Goal: Task Accomplishment & Management: Use online tool/utility

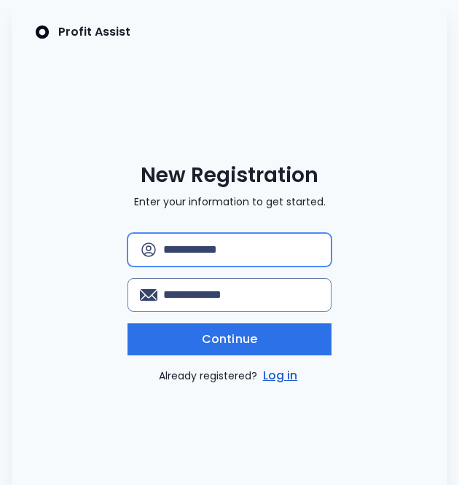
click at [234, 258] on input "text" at bounding box center [241, 250] width 156 height 32
type input "**********"
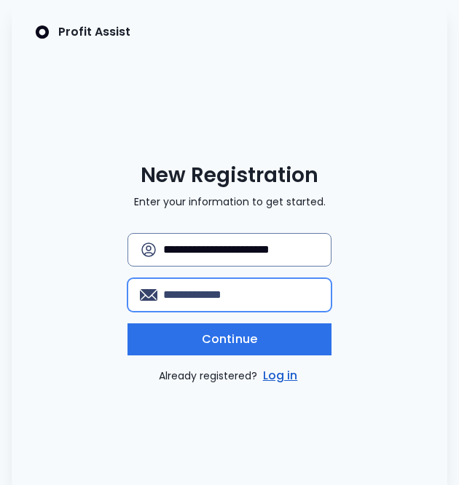
click at [220, 288] on input "email" at bounding box center [241, 295] width 157 height 32
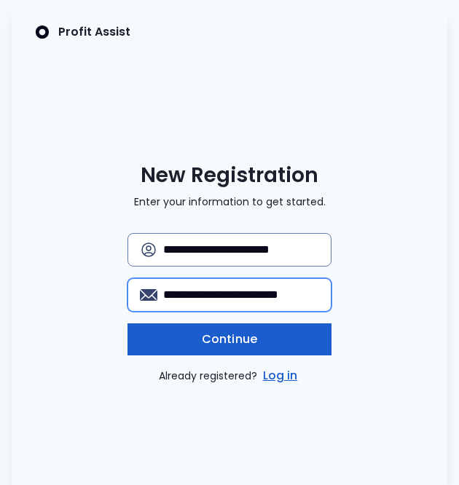
type input "**********"
click at [203, 332] on span "Continue" at bounding box center [229, 339] width 55 height 17
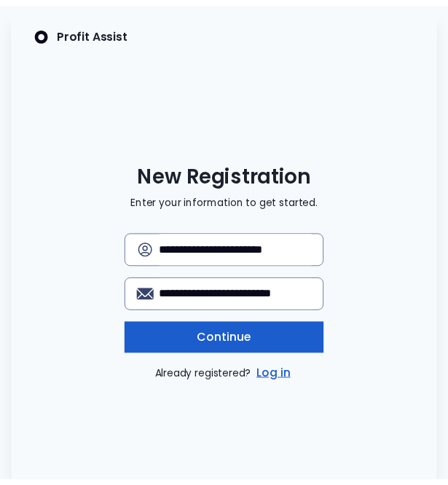
scroll to position [0, 0]
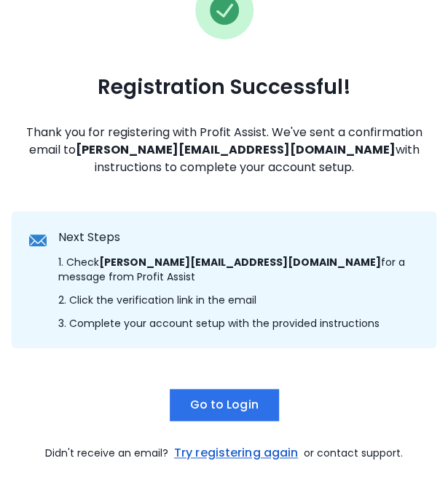
scroll to position [143, 0]
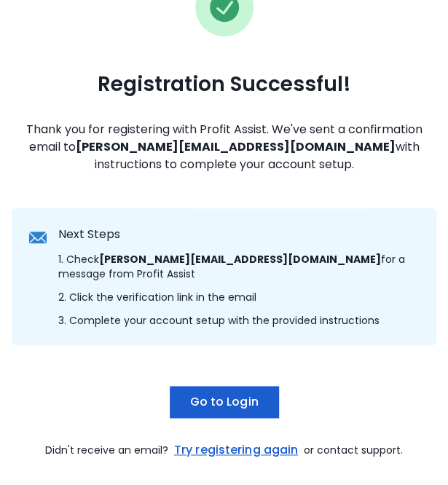
click at [222, 410] on span "Go to Login" at bounding box center [223, 401] width 68 height 17
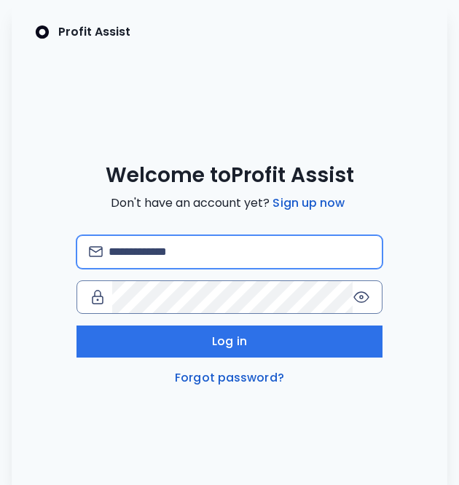
click at [152, 252] on input "email" at bounding box center [240, 252] width 262 height 32
type input "**********"
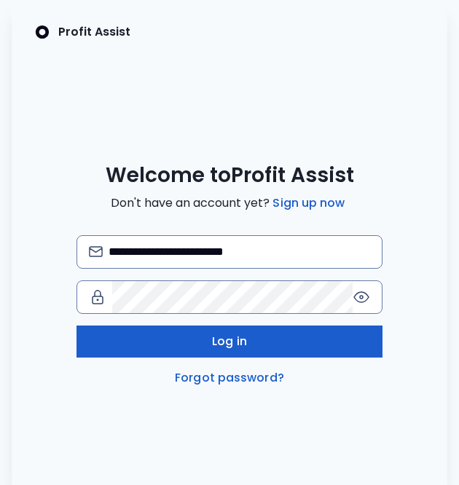
click at [173, 341] on button "Log in" at bounding box center [229, 342] width 305 height 32
click at [259, 332] on button "Log in" at bounding box center [229, 342] width 305 height 32
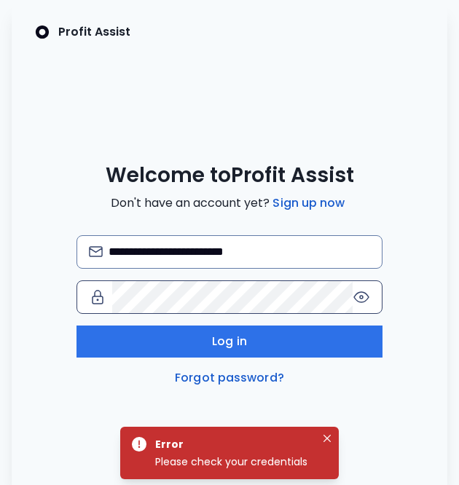
click at [359, 292] on icon at bounding box center [361, 297] width 15 height 10
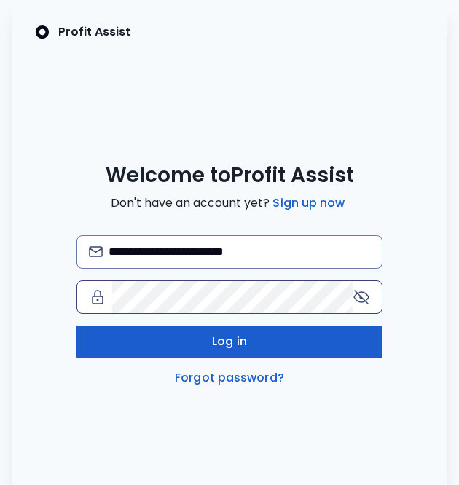
click at [243, 340] on span "Log in" at bounding box center [229, 341] width 35 height 17
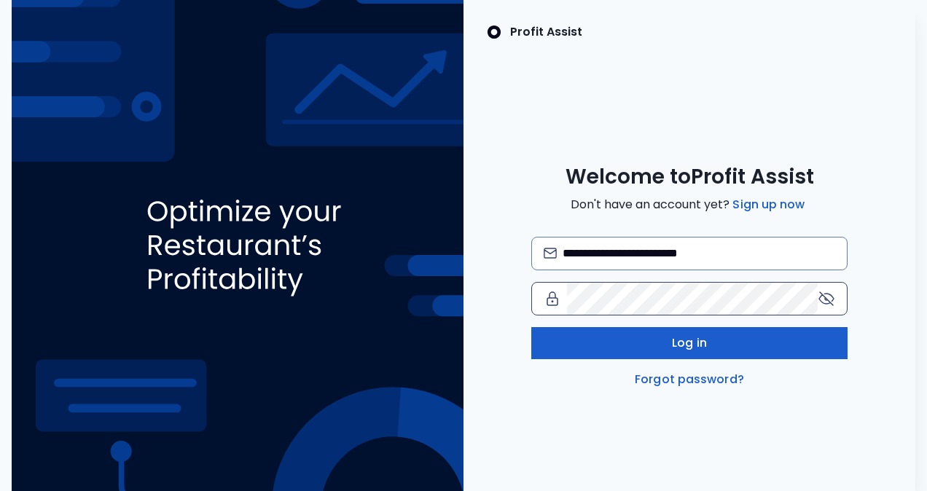
click at [458, 335] on button "Log in" at bounding box center [689, 343] width 317 height 32
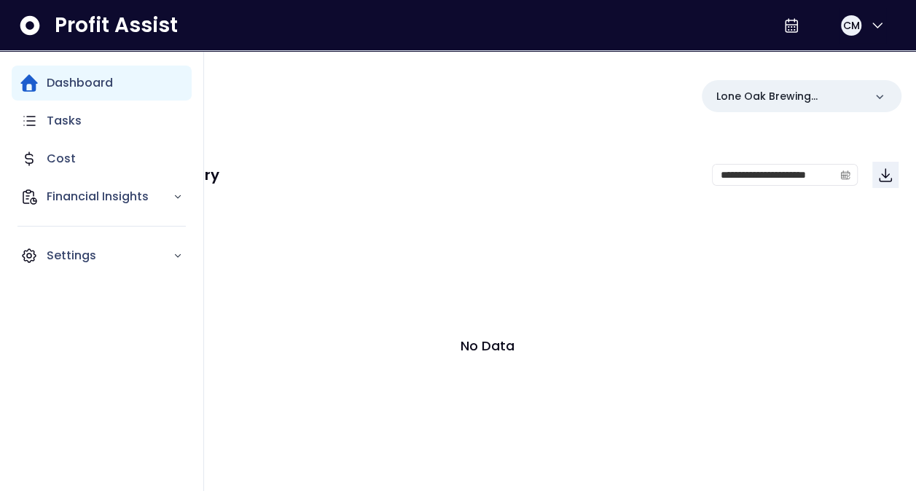
click at [108, 64] on nav "Dashboard Tasks Cost Financial Insights Settings" at bounding box center [102, 271] width 204 height 440
click at [105, 71] on div "Dashboard" at bounding box center [102, 83] width 180 height 35
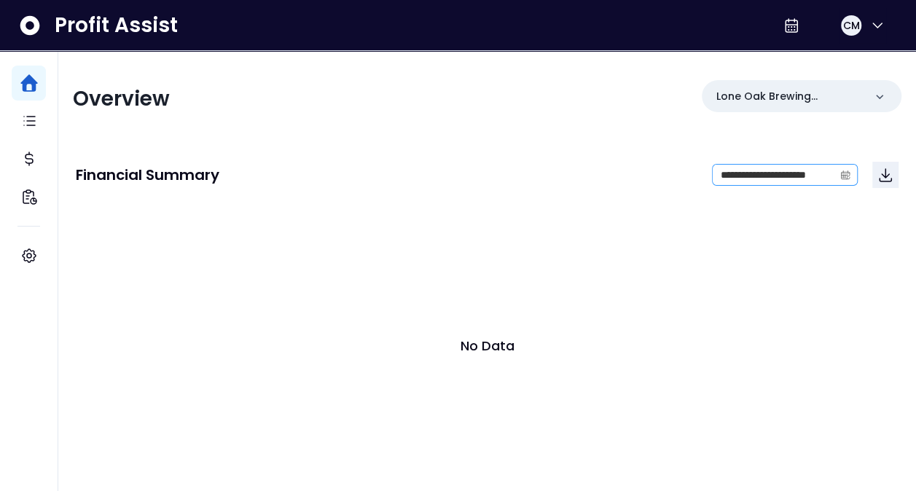
click at [458, 175] on icon "calendar" at bounding box center [845, 175] width 9 height 4
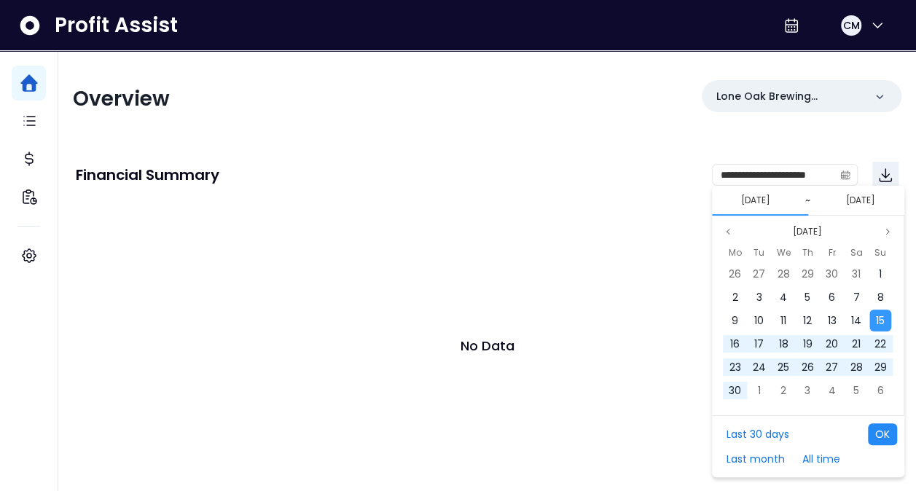
click at [458, 428] on button "OK" at bounding box center [882, 434] width 29 height 22
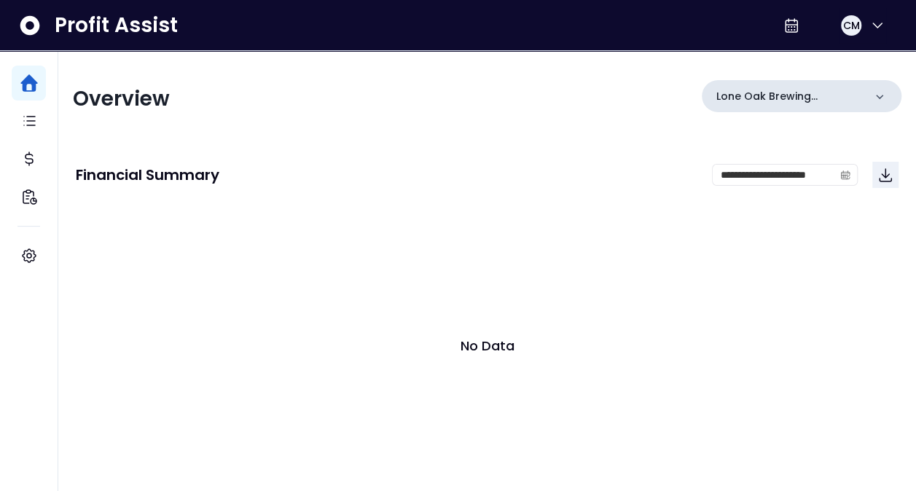
click at [458, 102] on icon at bounding box center [879, 97] width 15 height 15
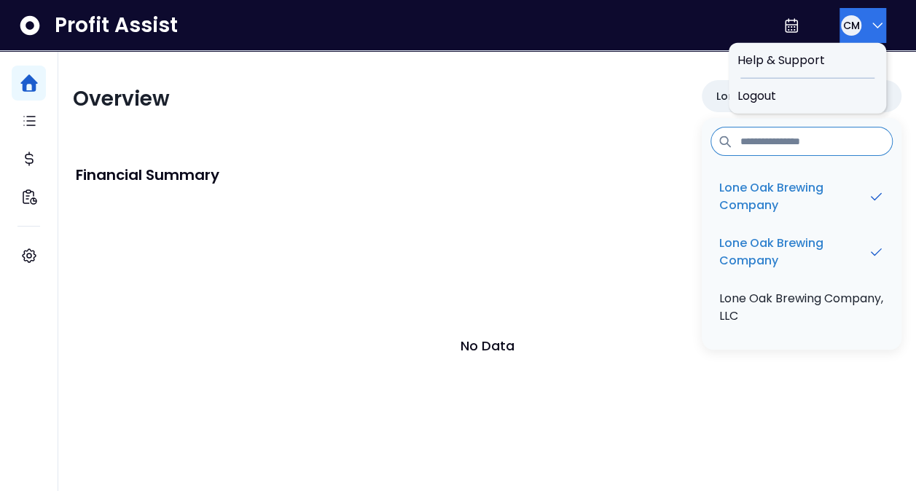
click at [458, 32] on button "CM" at bounding box center [862, 25] width 47 height 35
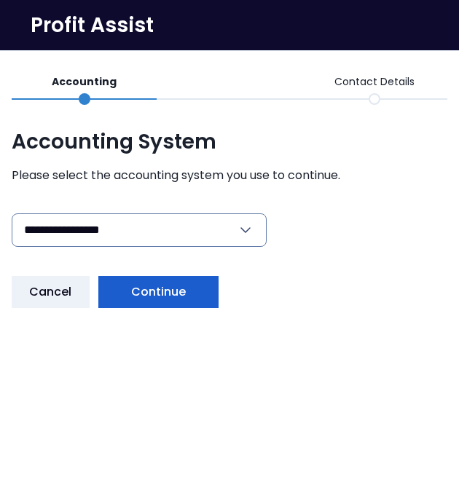
click at [177, 282] on button "Continue" at bounding box center [158, 292] width 121 height 32
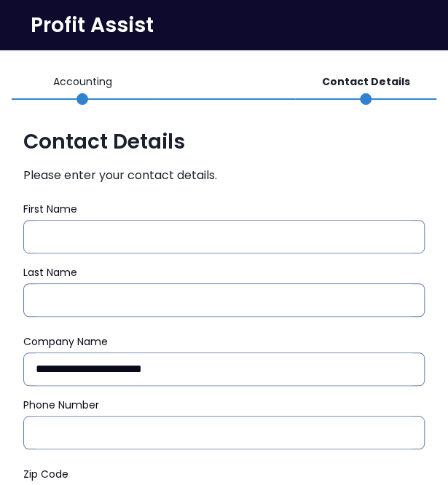
click at [138, 205] on label "First Name" at bounding box center [224, 209] width 402 height 15
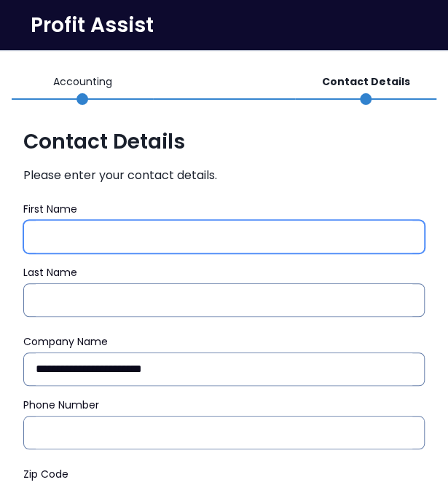
click at [138, 221] on input "First Name" at bounding box center [224, 237] width 377 height 32
click at [133, 229] on input "First Name" at bounding box center [224, 237] width 377 height 32
type input "**********"
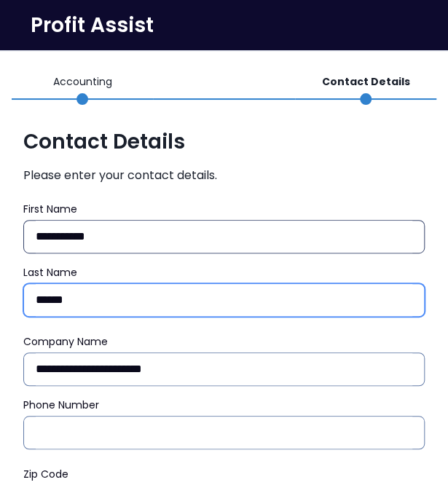
type input "******"
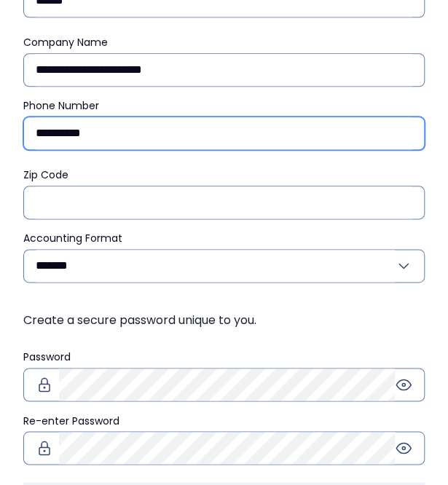
scroll to position [320, 0]
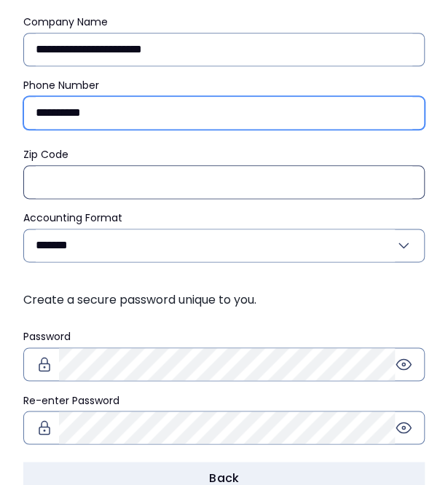
type input "**********"
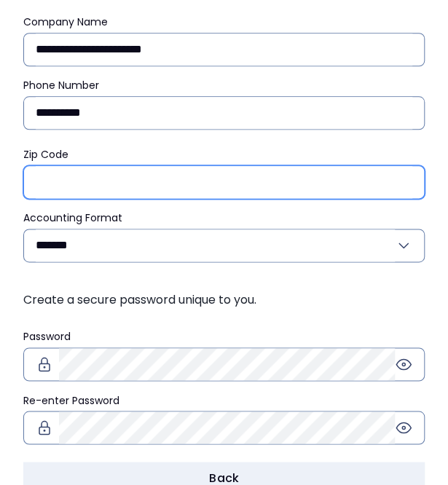
click at [115, 184] on input "Zip Code" at bounding box center [224, 182] width 377 height 32
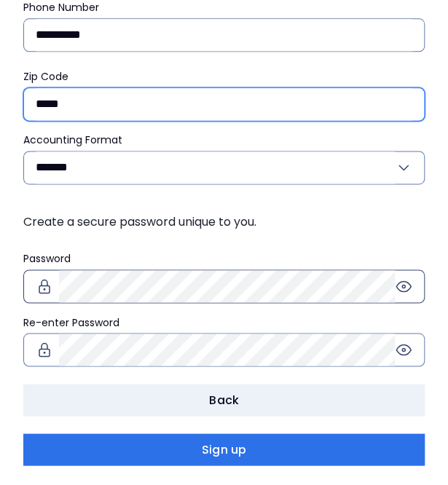
type input "*****"
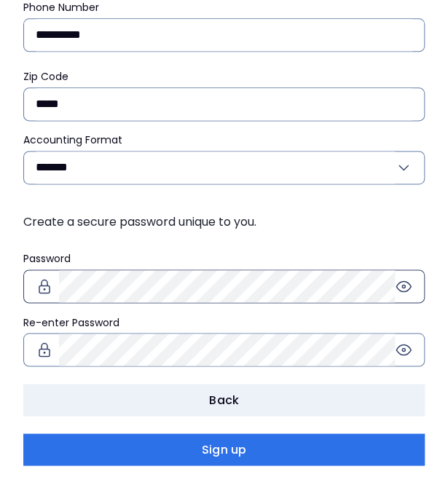
click at [107, 299] on div at bounding box center [224, 287] width 402 height 34
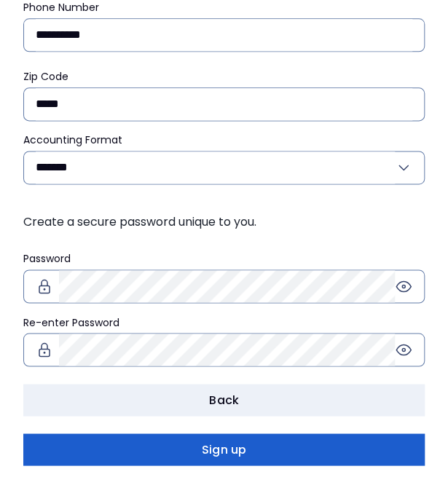
click at [164, 447] on button "Sign up" at bounding box center [224, 450] width 402 height 32
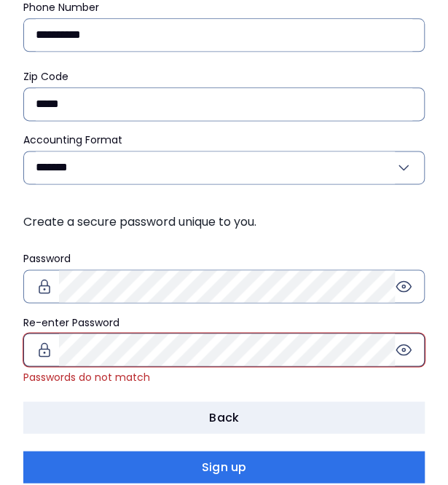
click at [398, 341] on icon at bounding box center [403, 349] width 17 height 17
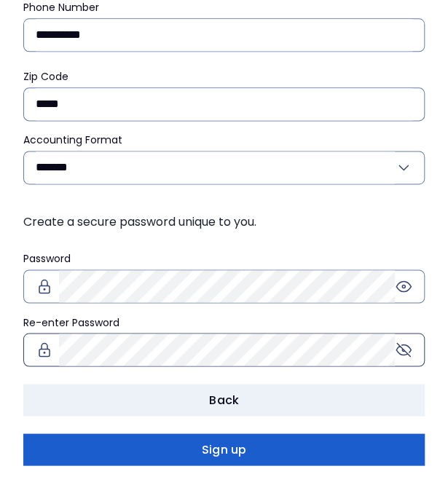
click at [217, 448] on span "Sign up" at bounding box center [224, 449] width 44 height 17
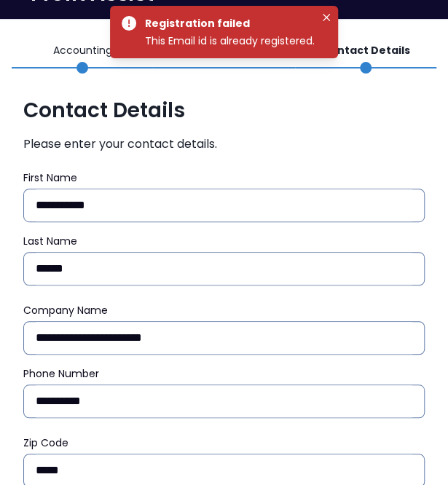
scroll to position [0, 0]
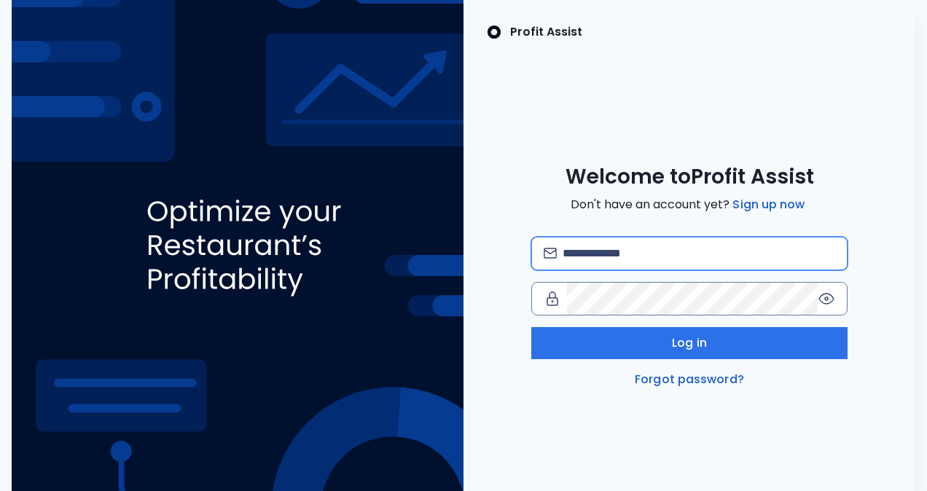
click at [652, 248] on input "email" at bounding box center [699, 254] width 273 height 32
type input "**********"
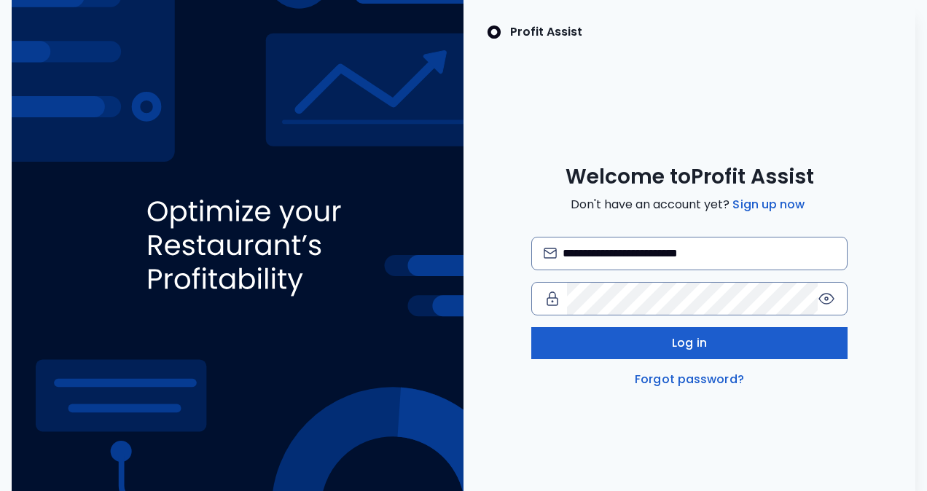
click at [643, 341] on button "Log in" at bounding box center [689, 343] width 317 height 32
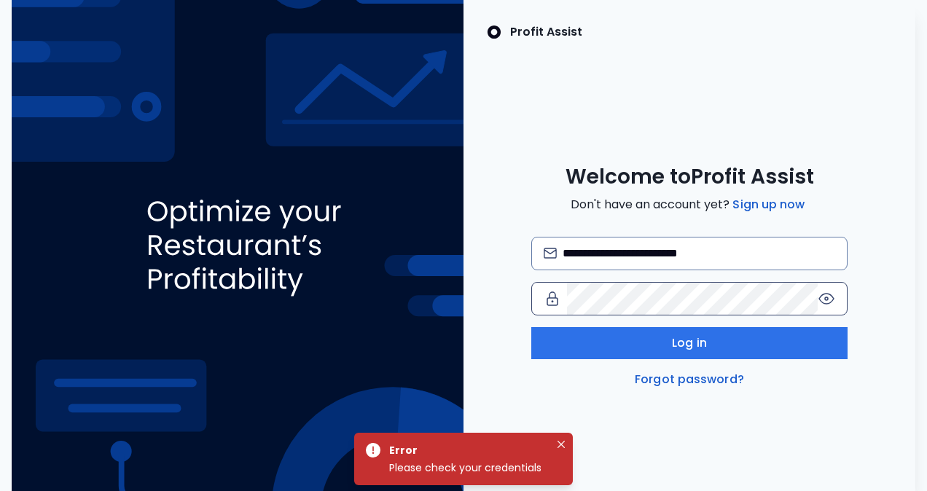
click at [825, 298] on icon at bounding box center [826, 298] width 3 height 3
click at [670, 372] on link "Forgot password?" at bounding box center [689, 379] width 115 height 17
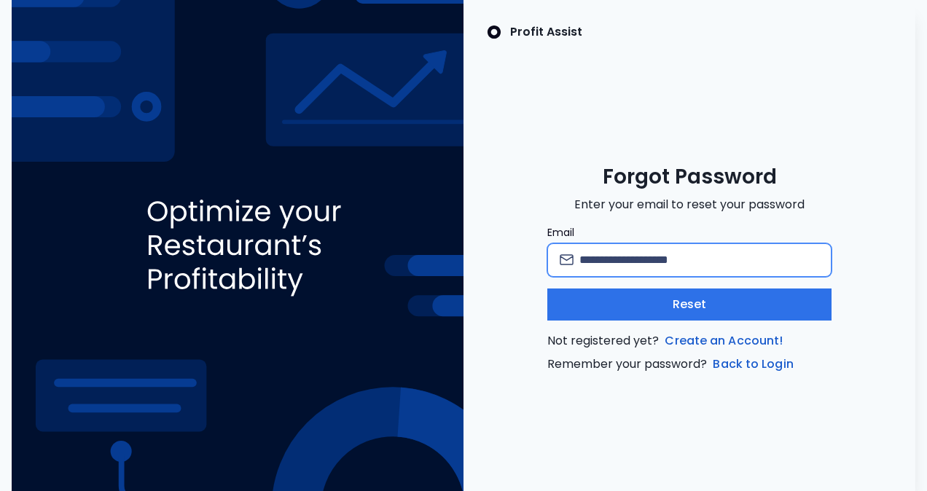
click at [621, 248] on input "Email" at bounding box center [699, 260] width 240 height 32
type input "**********"
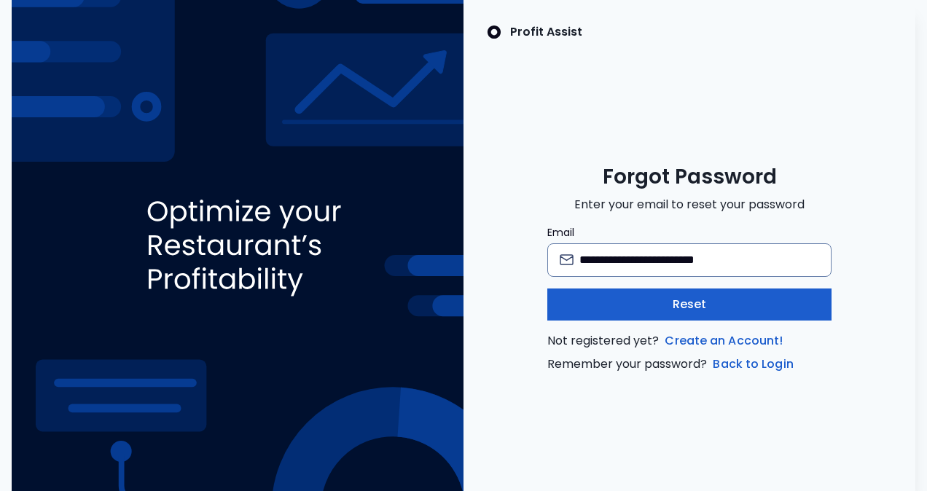
click at [638, 306] on button "Reset" at bounding box center [688, 305] width 283 height 32
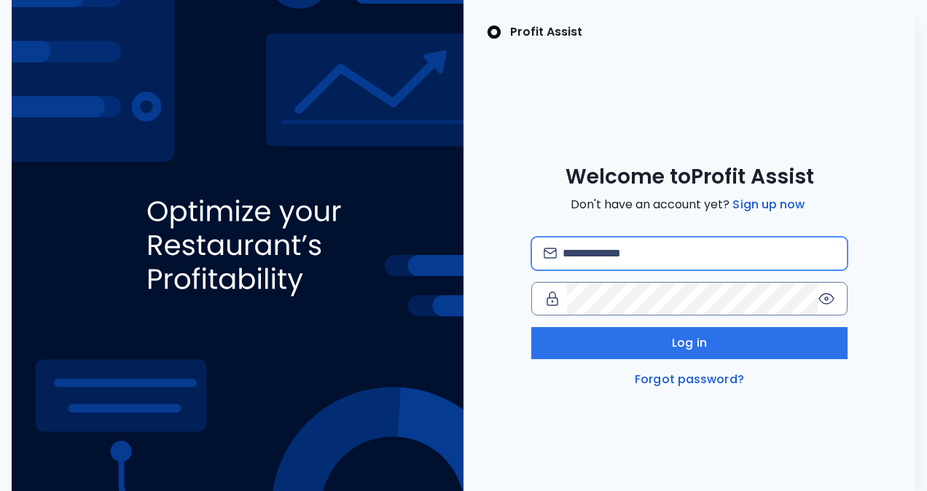
click at [599, 255] on input "email" at bounding box center [699, 254] width 273 height 32
type input "**********"
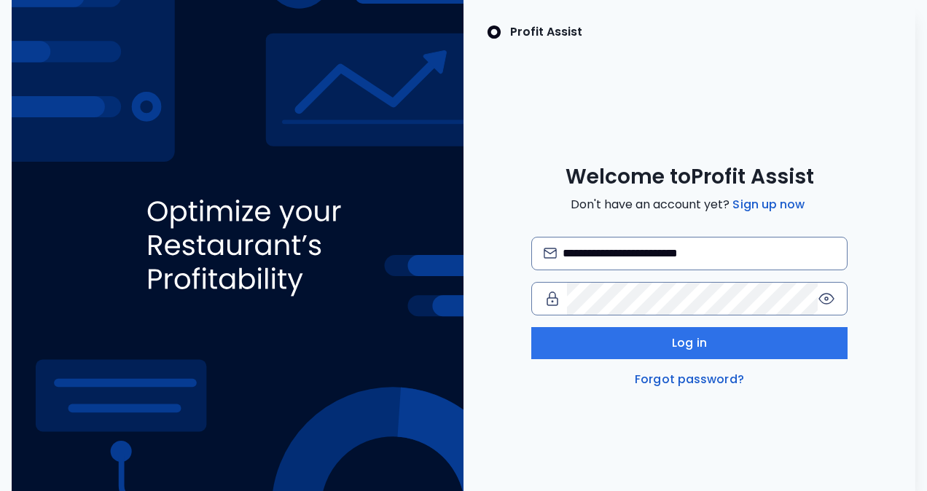
click at [740, 359] on div "**********" at bounding box center [689, 313] width 317 height 152
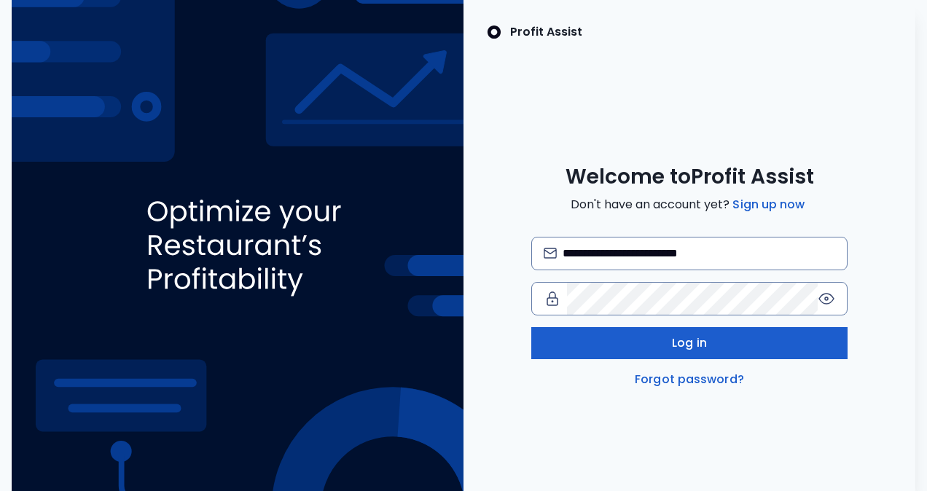
click at [740, 354] on button "Log in" at bounding box center [689, 343] width 317 height 32
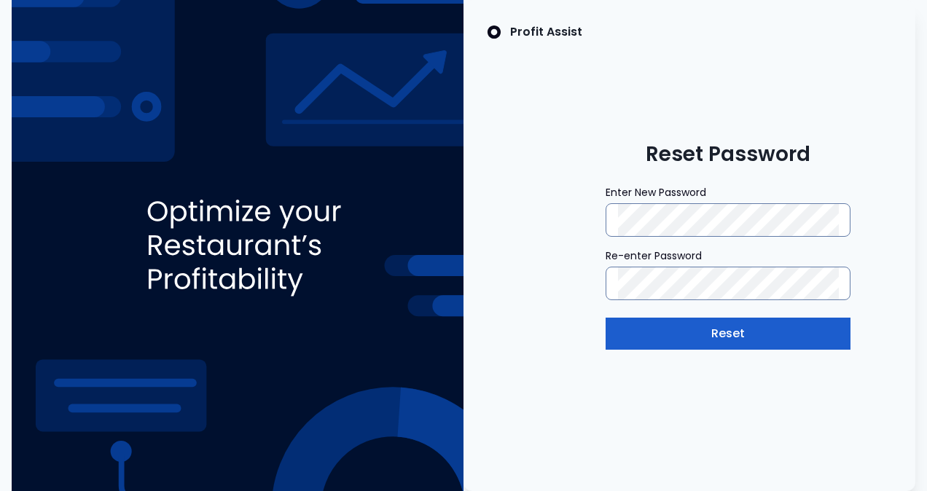
click at [631, 331] on button "Reset" at bounding box center [728, 334] width 245 height 32
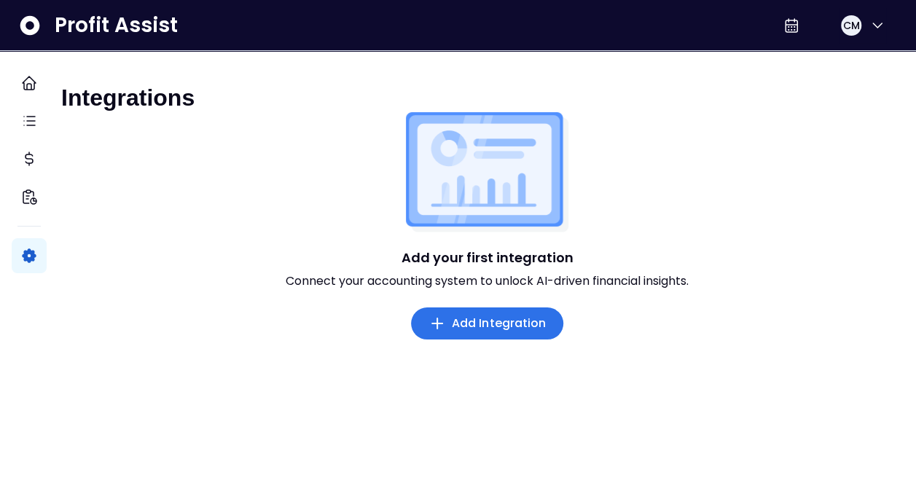
click at [463, 331] on span "Add Integration" at bounding box center [499, 323] width 95 height 17
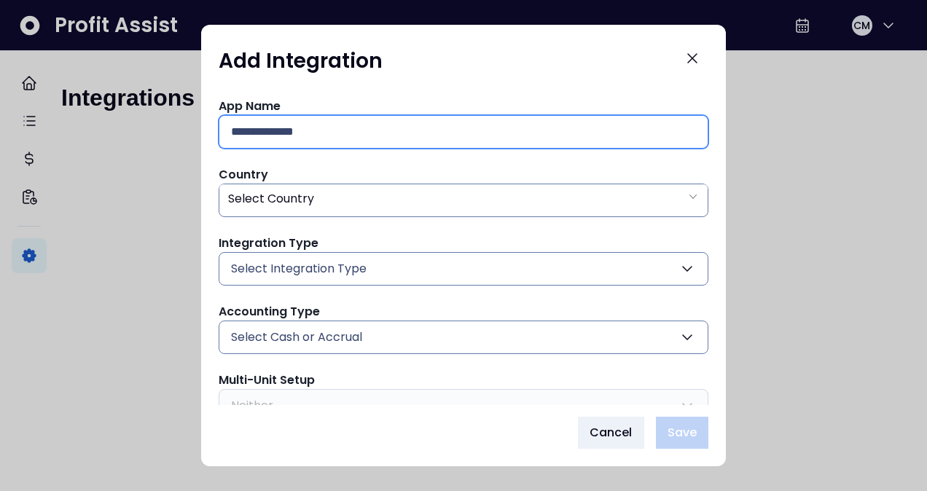
click at [417, 137] on input "text" at bounding box center [463, 132] width 465 height 32
click at [310, 129] on input "**********" at bounding box center [463, 132] width 465 height 32
type input "**********"
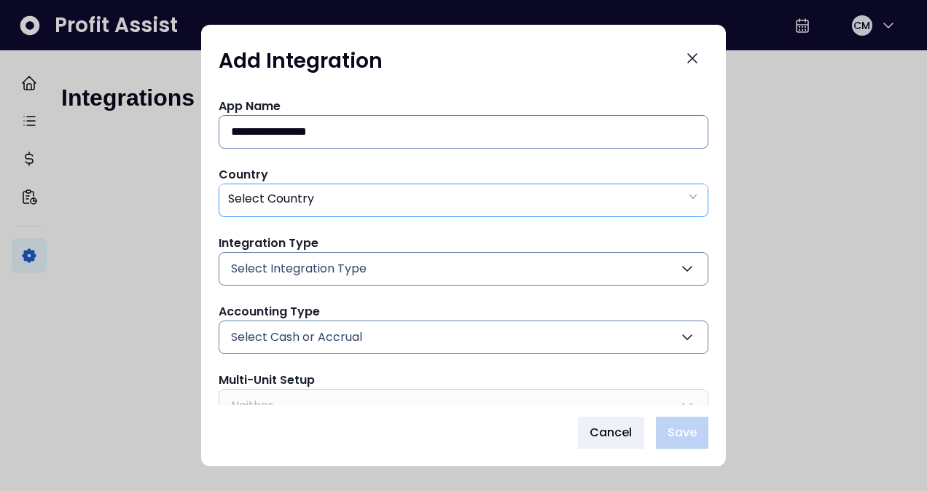
click at [308, 200] on span "Select Country" at bounding box center [271, 198] width 86 height 17
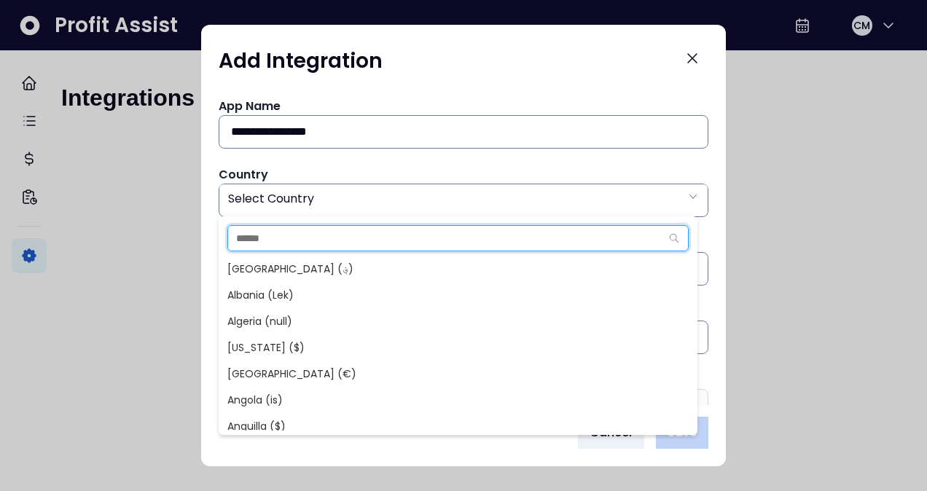
click at [292, 230] on input "text" at bounding box center [444, 238] width 432 height 25
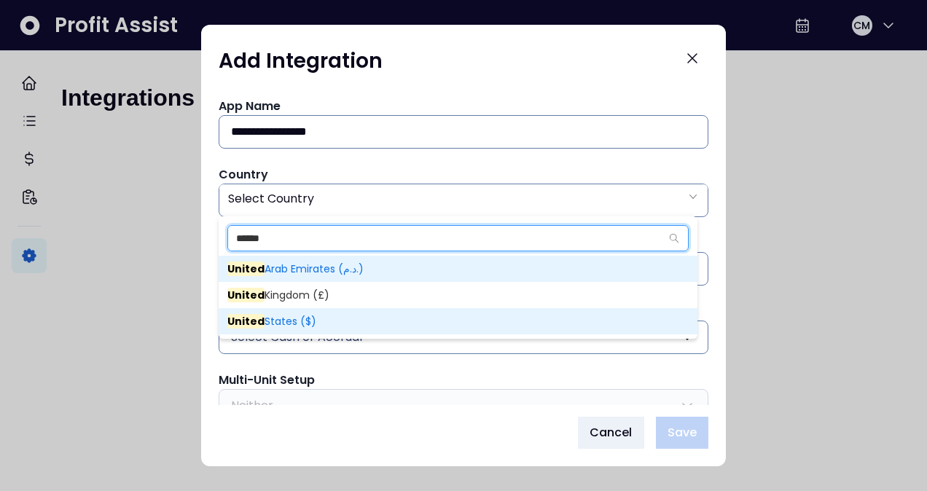
type input "******"
click at [277, 317] on span "United States ($)" at bounding box center [271, 321] width 89 height 15
type input "**"
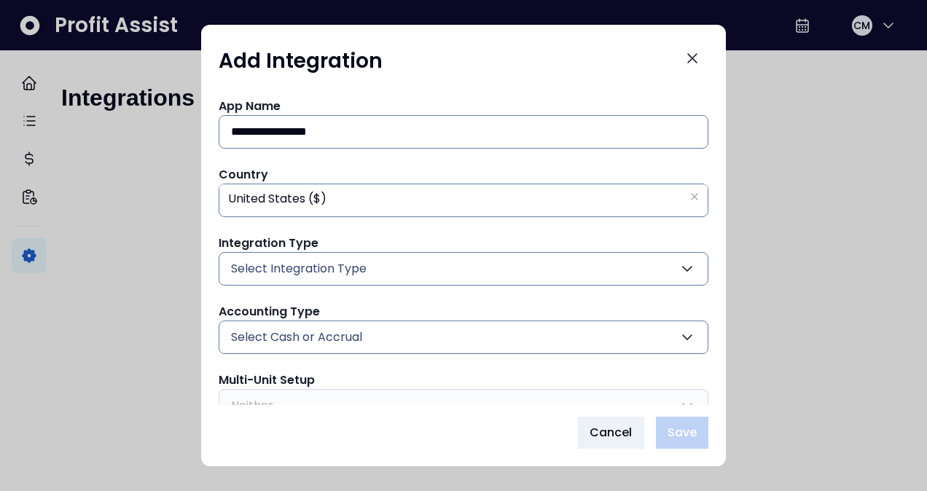
click at [289, 262] on span "Select Integration Type" at bounding box center [299, 268] width 136 height 17
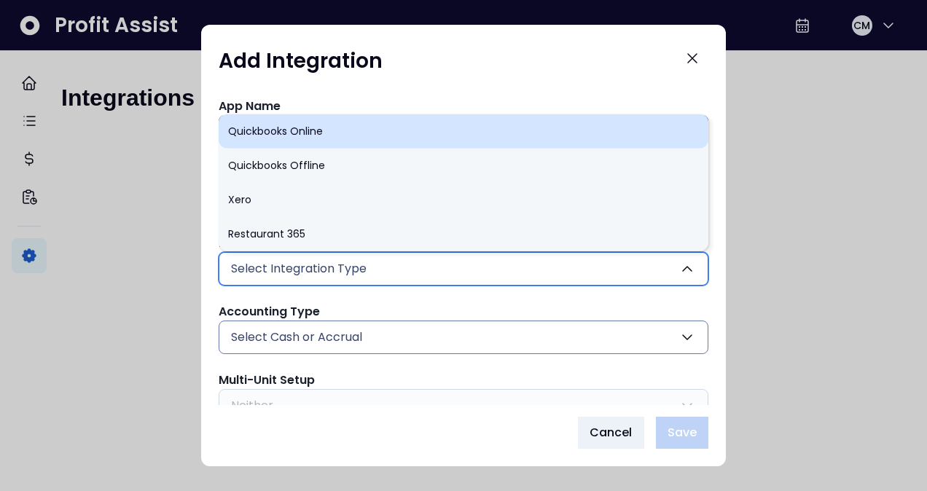
click at [321, 138] on li "Quickbooks Online" at bounding box center [464, 131] width 490 height 34
type input "******"
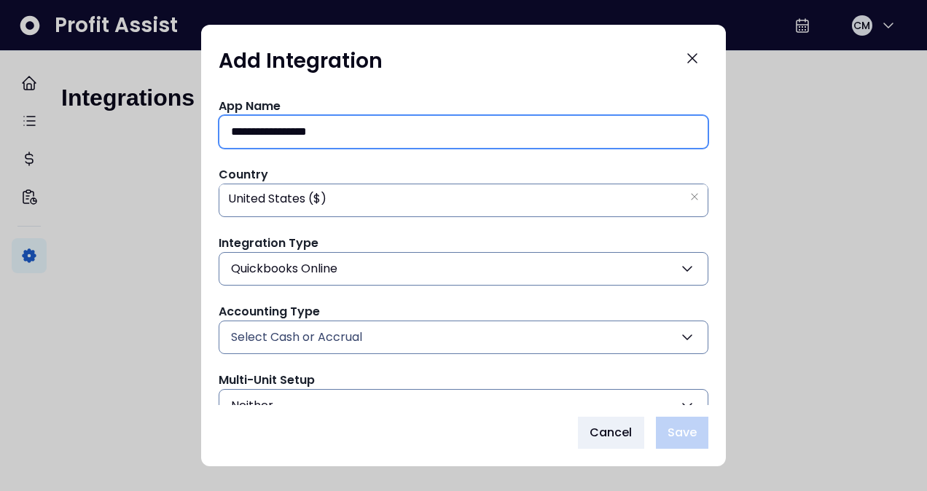
drag, startPoint x: 359, startPoint y: 127, endPoint x: 127, endPoint y: 108, distance: 232.5
click at [127, 108] on div "**********" at bounding box center [463, 245] width 927 height 491
type input "*"
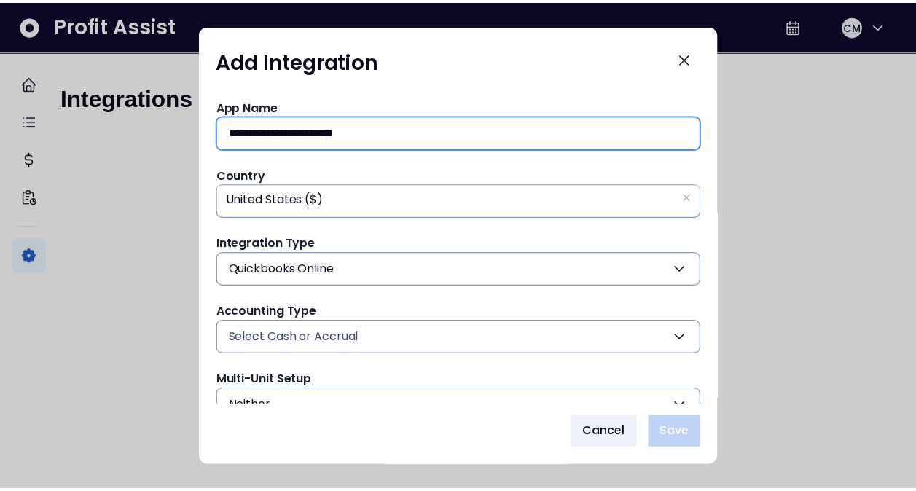
scroll to position [66, 0]
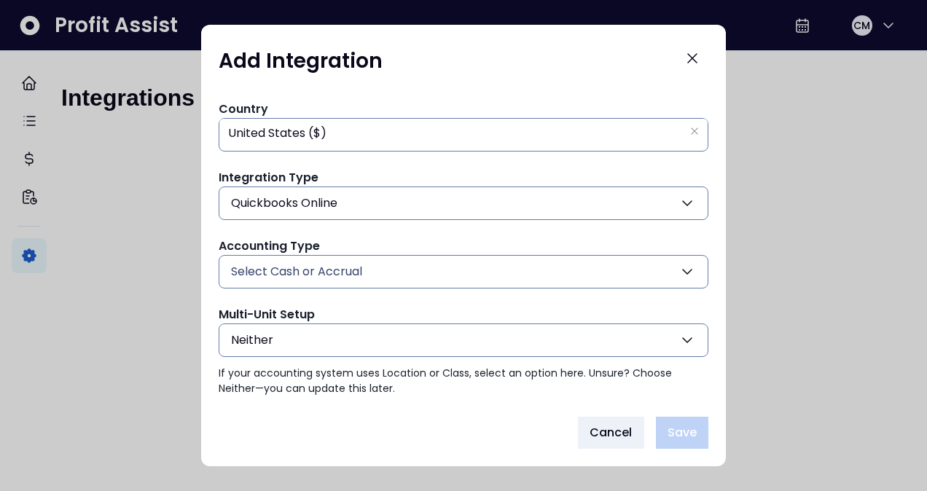
type input "**********"
click at [345, 274] on span "Select Cash or Accrual" at bounding box center [296, 271] width 131 height 17
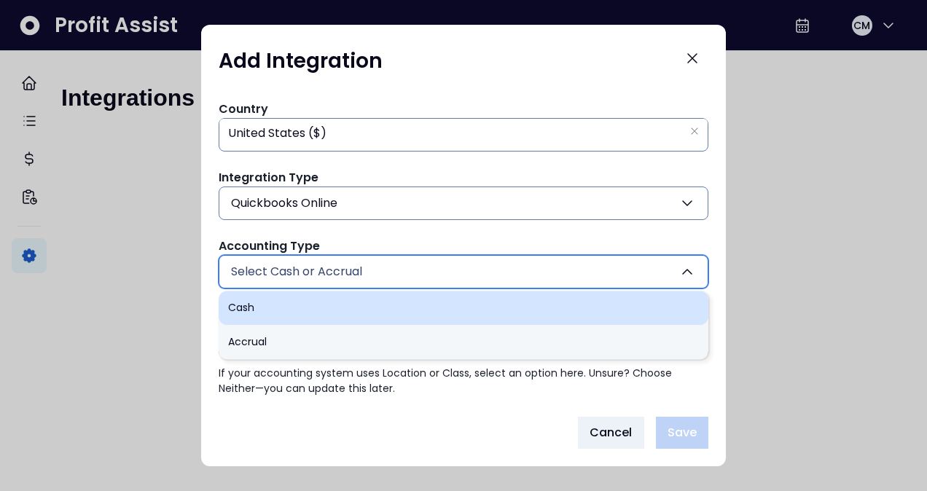
click at [314, 303] on li "Cash" at bounding box center [464, 308] width 490 height 34
type input "****"
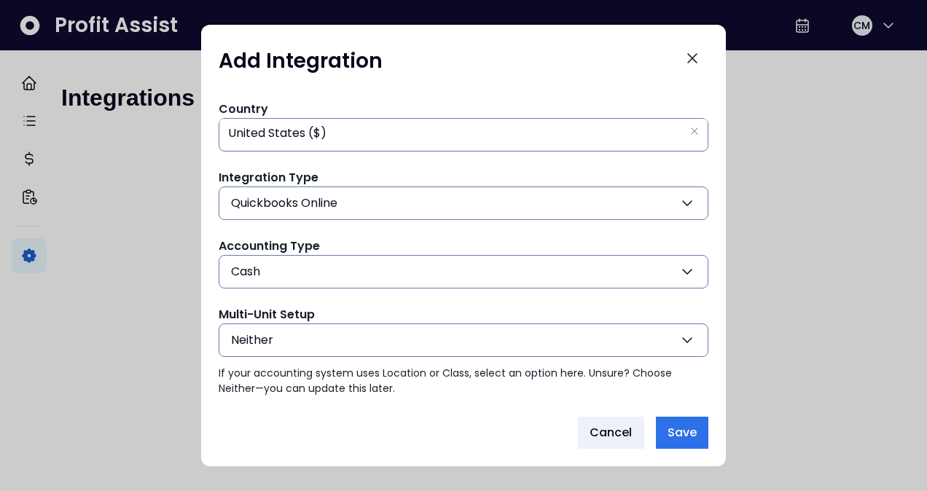
click at [316, 338] on button "Neither" at bounding box center [464, 341] width 490 height 34
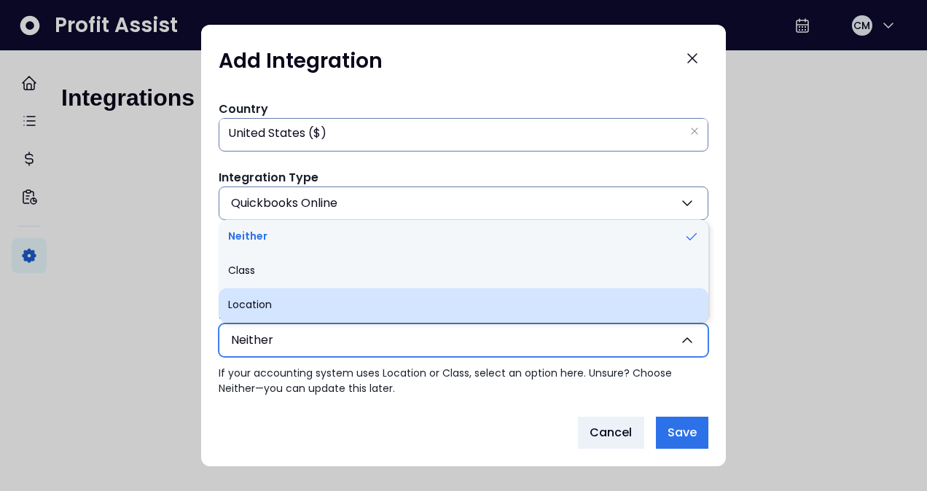
click at [312, 294] on li "Location" at bounding box center [464, 305] width 490 height 34
type input "********"
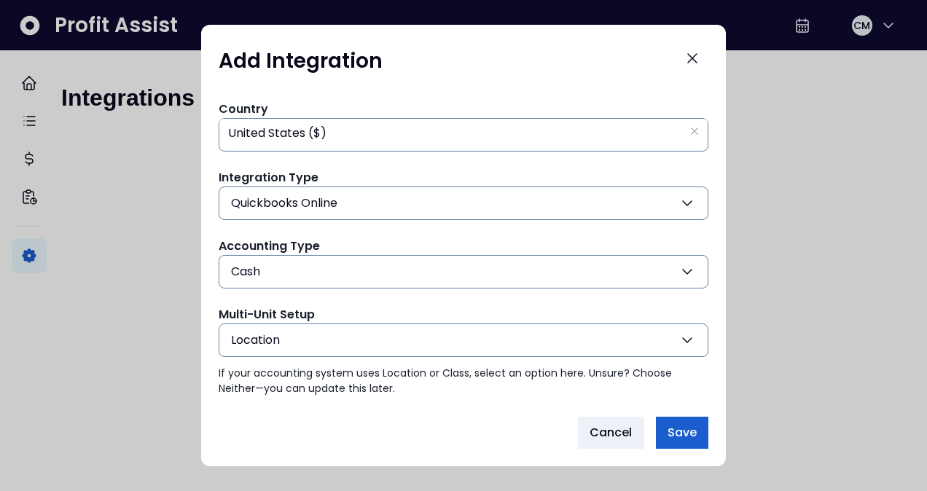
click at [695, 420] on button "Save" at bounding box center [682, 433] width 52 height 32
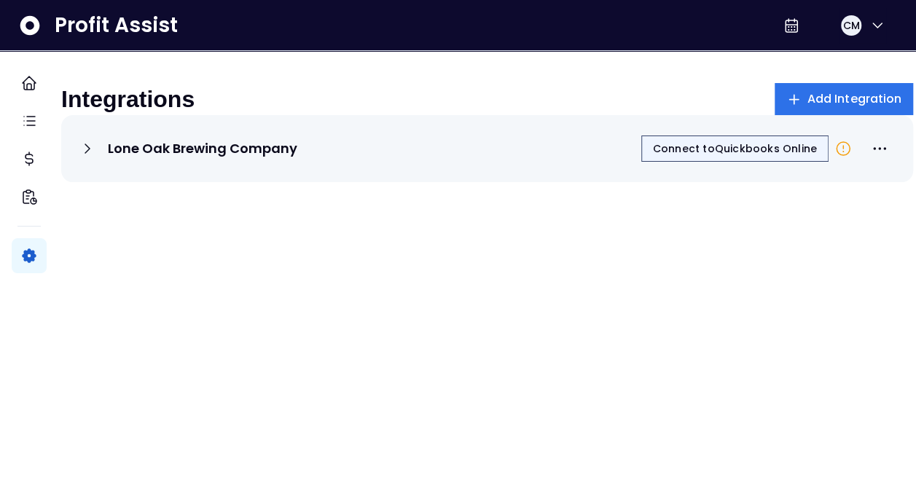
click at [666, 156] on span "Connect to Quickbooks Online" at bounding box center [735, 148] width 164 height 15
click at [856, 20] on button "CM" at bounding box center [862, 25] width 47 height 35
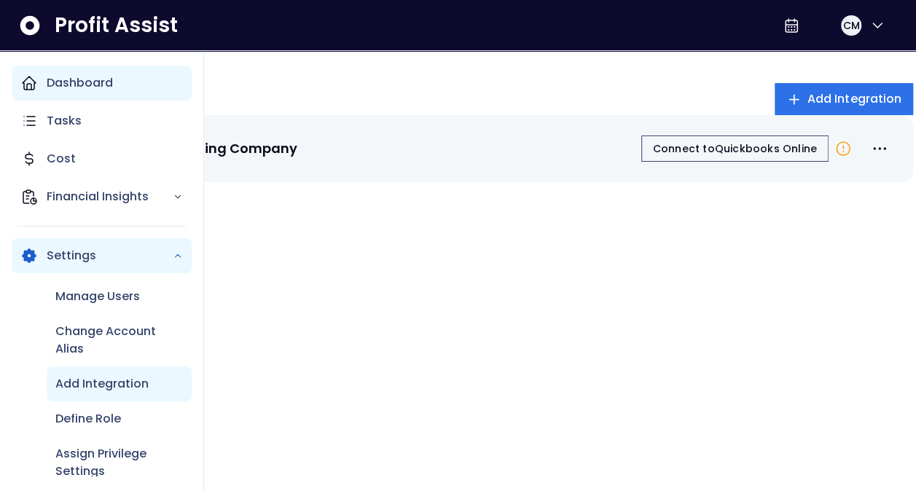
click at [23, 82] on icon "Main navigation" at bounding box center [29, 83] width 13 height 13
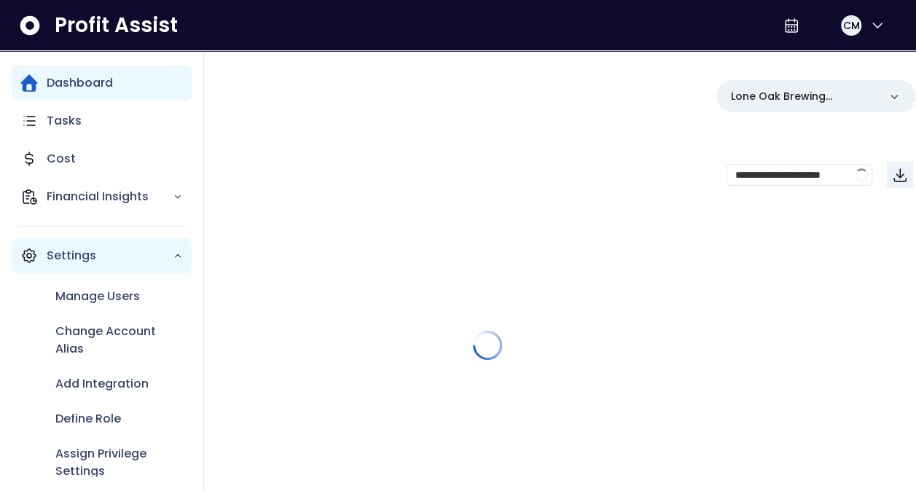
click at [128, 243] on div "Settings" at bounding box center [102, 255] width 180 height 35
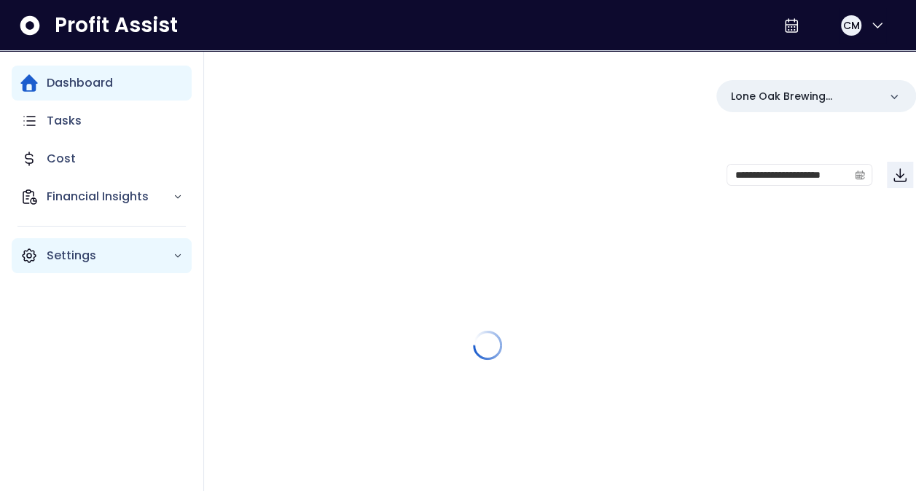
click at [128, 243] on div "Settings" at bounding box center [102, 255] width 180 height 35
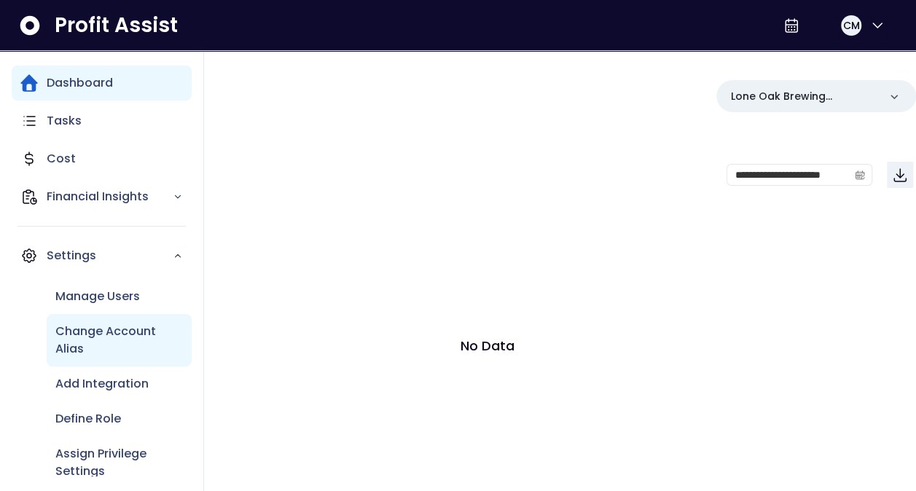
scroll to position [53, 0]
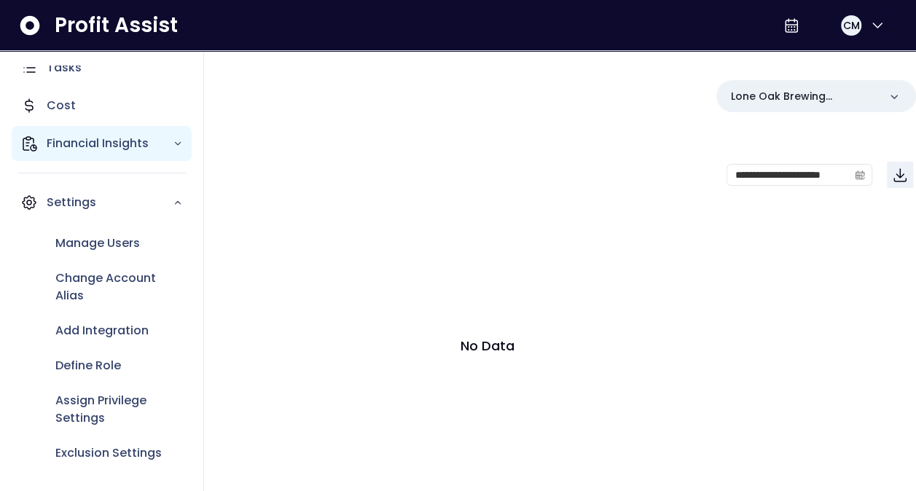
click at [163, 146] on p "Financial Insights" at bounding box center [110, 143] width 126 height 17
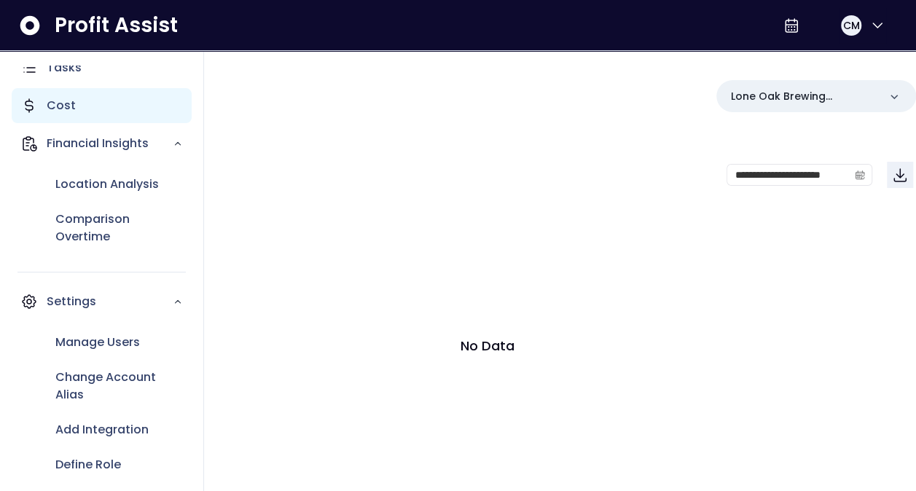
scroll to position [0, 0]
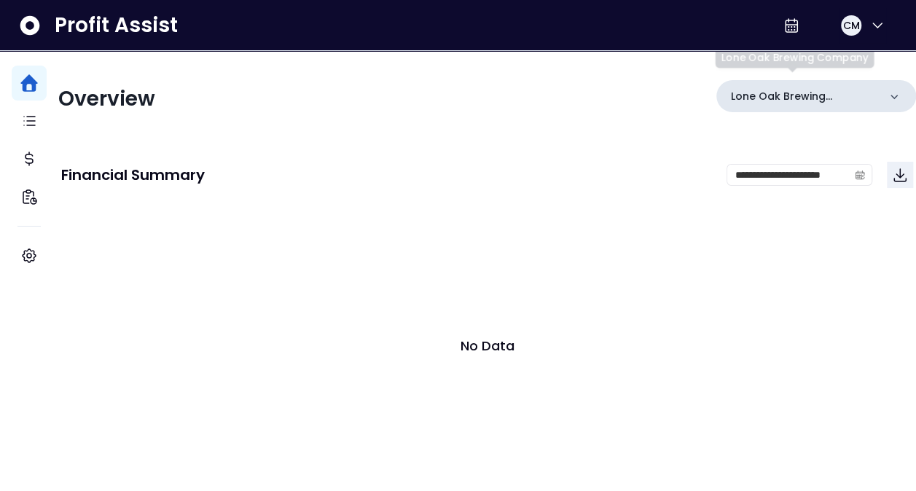
click at [854, 92] on p "Lone Oak Brewing Company" at bounding box center [804, 96] width 147 height 15
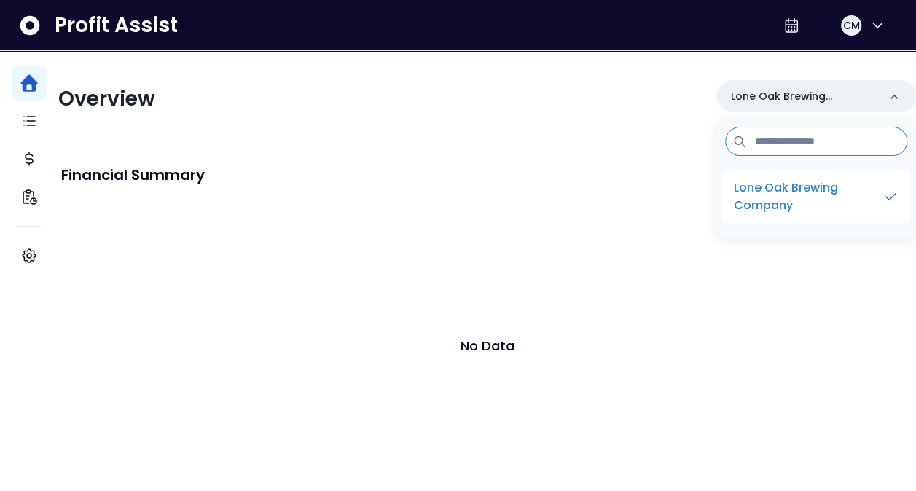
click at [784, 184] on p "Lone Oak Brewing Company" at bounding box center [808, 196] width 149 height 35
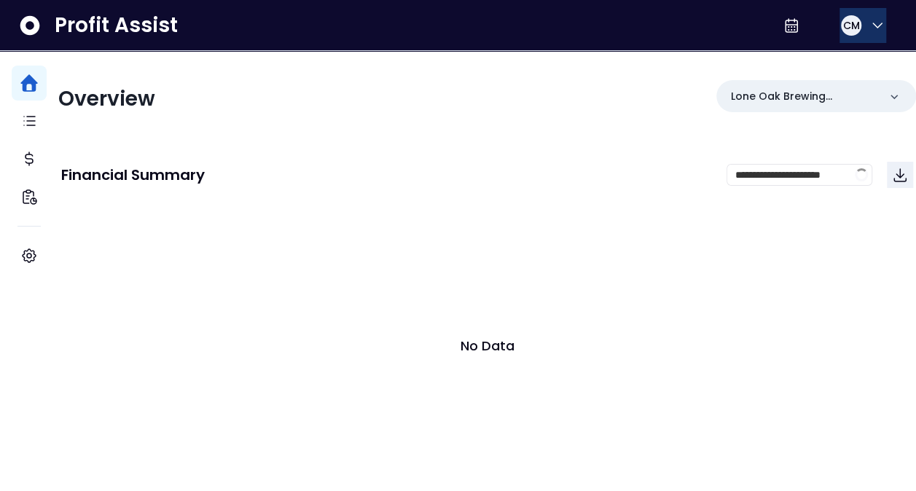
click at [850, 29] on span "CM" at bounding box center [850, 25] width 17 height 15
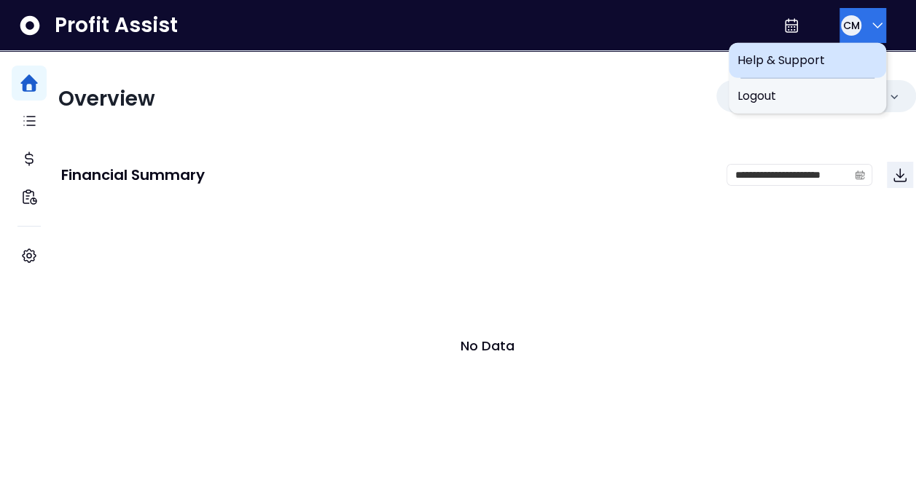
click at [797, 63] on span "Help & Support" at bounding box center [807, 60] width 140 height 17
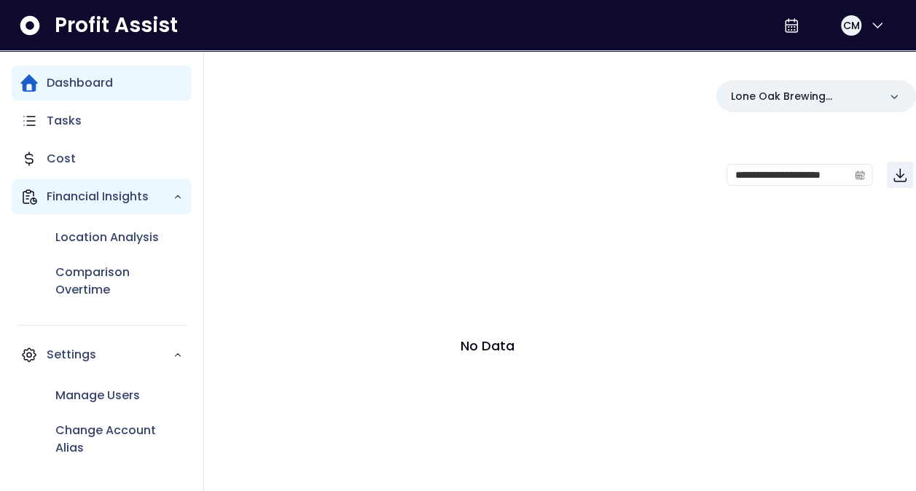
click at [66, 192] on p "Financial Insights" at bounding box center [110, 196] width 126 height 17
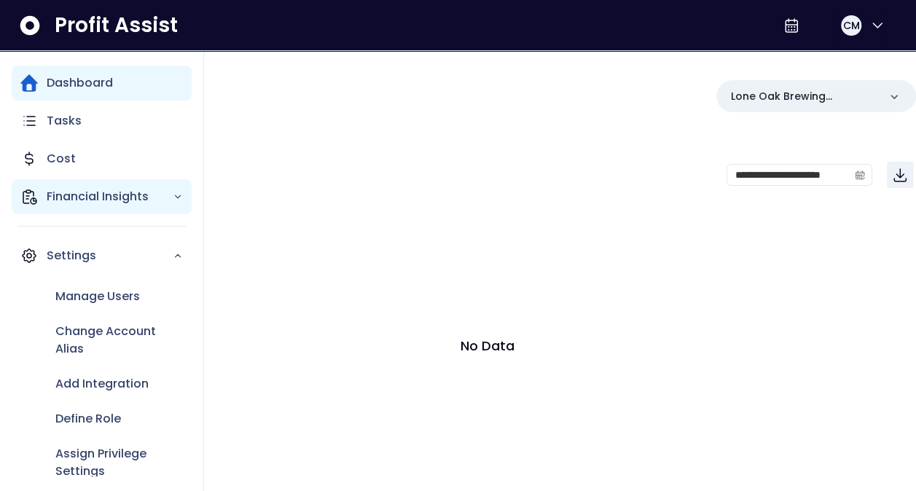
click at [66, 192] on p "Financial Insights" at bounding box center [110, 196] width 126 height 17
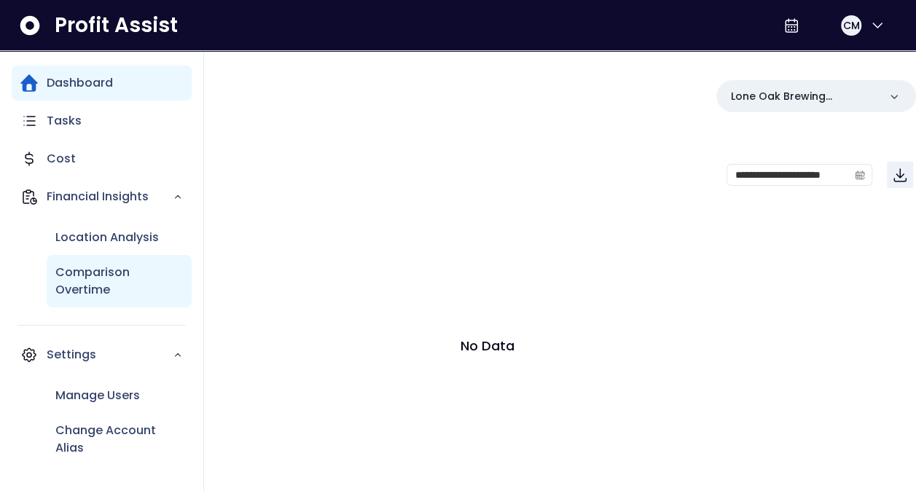
click at [84, 293] on p "Comparison Overtime" at bounding box center [119, 281] width 128 height 35
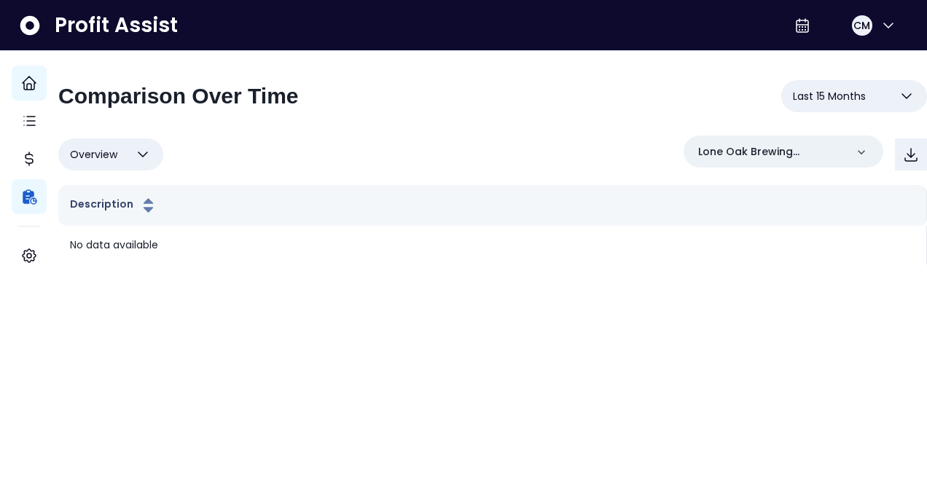
click at [863, 85] on button "Last 15 Months" at bounding box center [854, 96] width 146 height 32
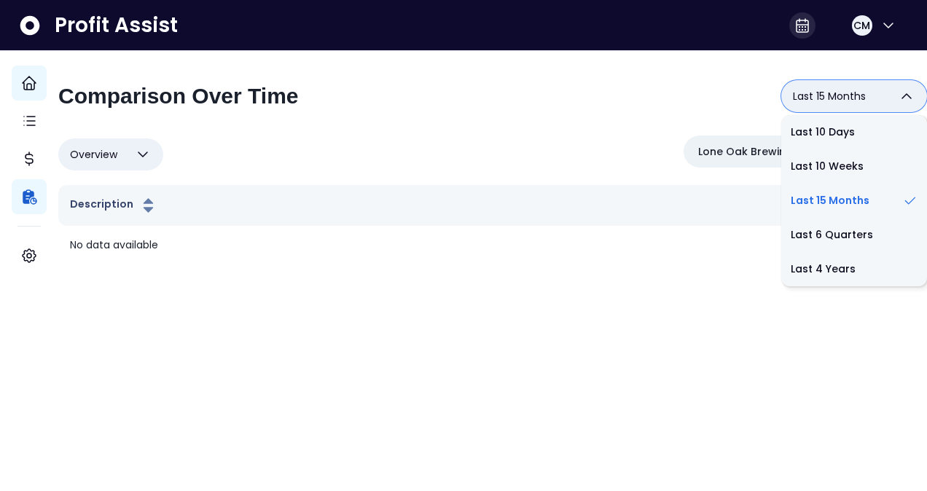
click at [794, 28] on icon at bounding box center [802, 25] width 17 height 17
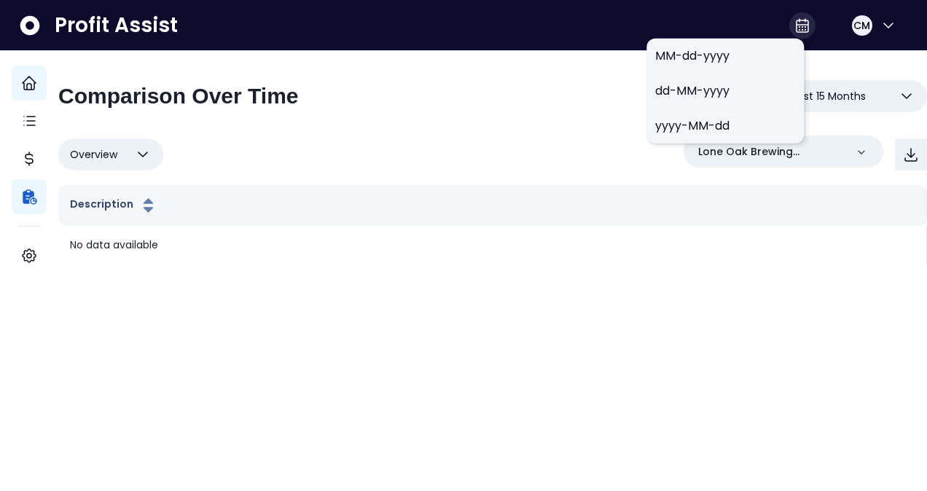
click at [794, 28] on icon at bounding box center [802, 25] width 17 height 17
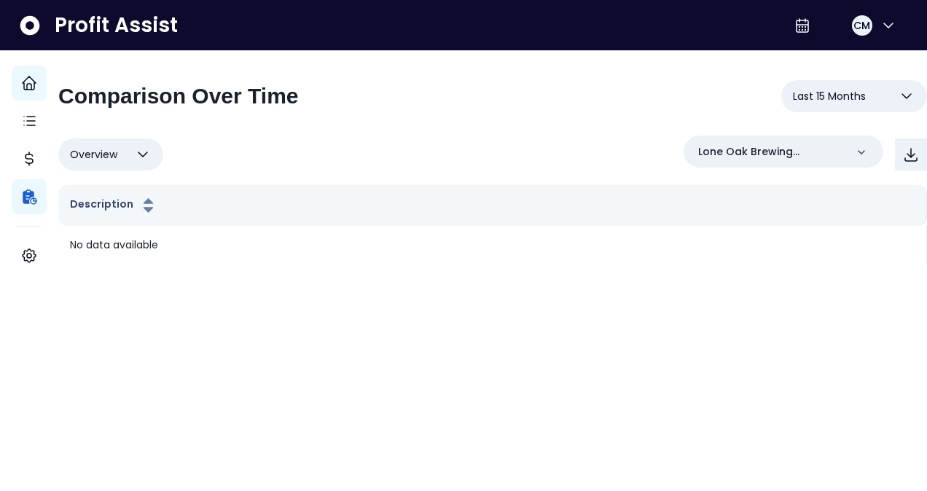
click at [31, 26] on icon at bounding box center [29, 25] width 23 height 23
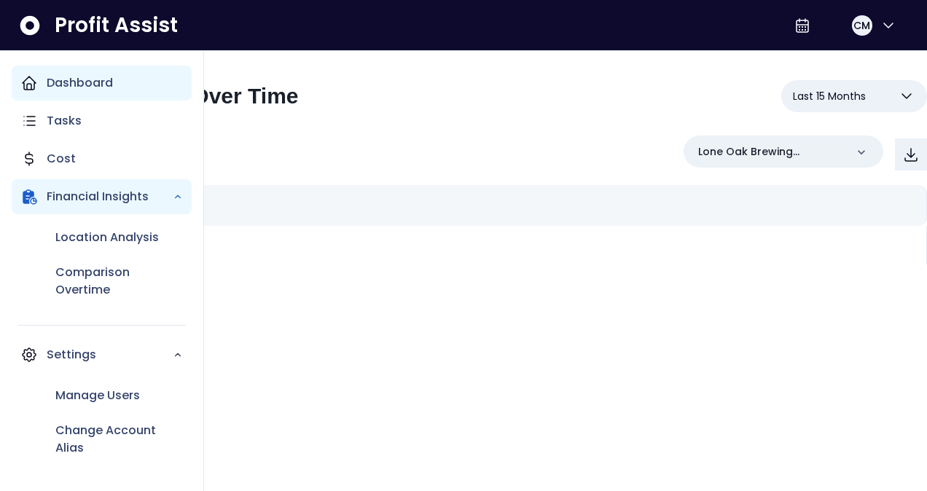
click at [58, 88] on p "Dashboard" at bounding box center [80, 82] width 66 height 17
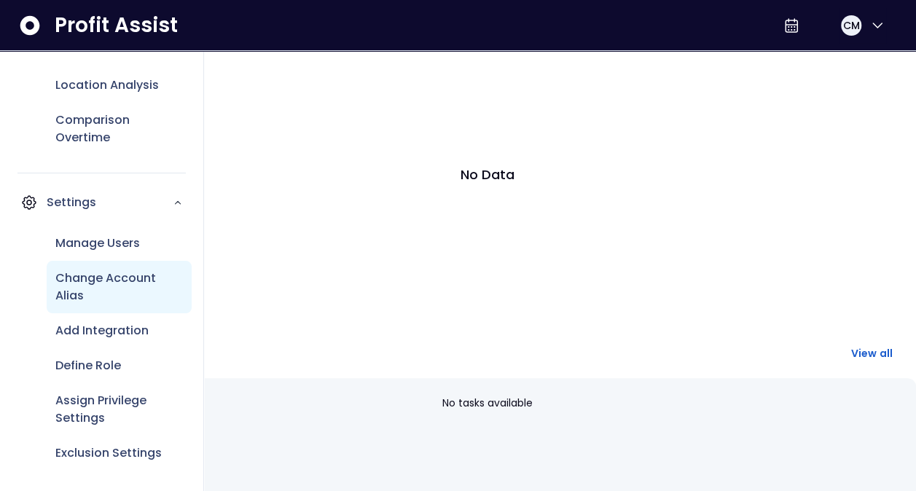
scroll to position [223, 0]
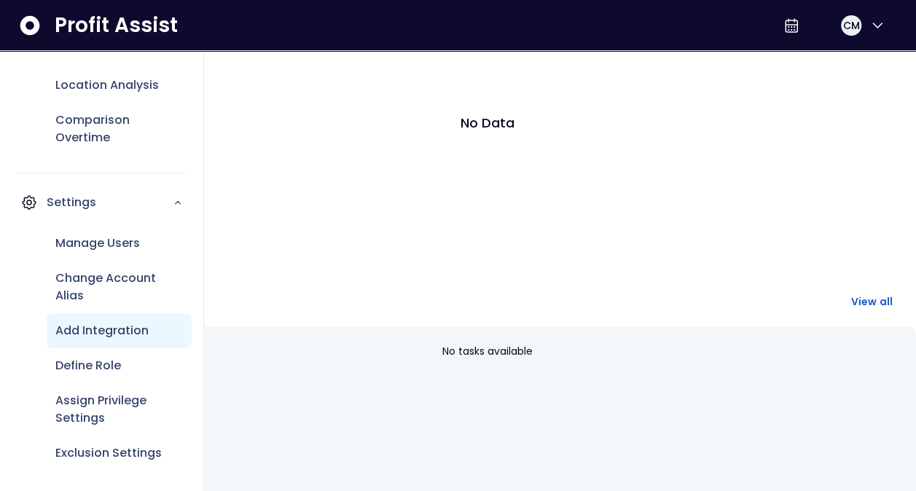
click at [99, 323] on p "Add Integration" at bounding box center [101, 330] width 93 height 17
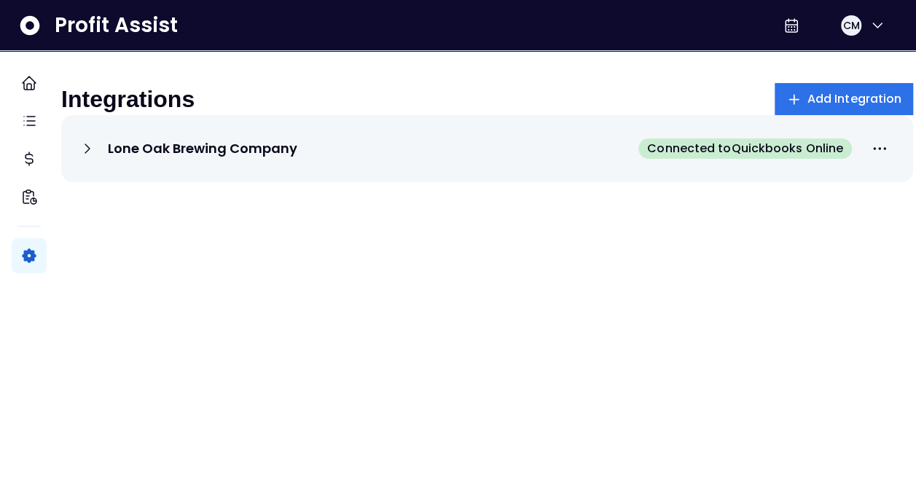
click at [807, 157] on span "Connected to Quickbooks Online" at bounding box center [745, 148] width 196 height 17
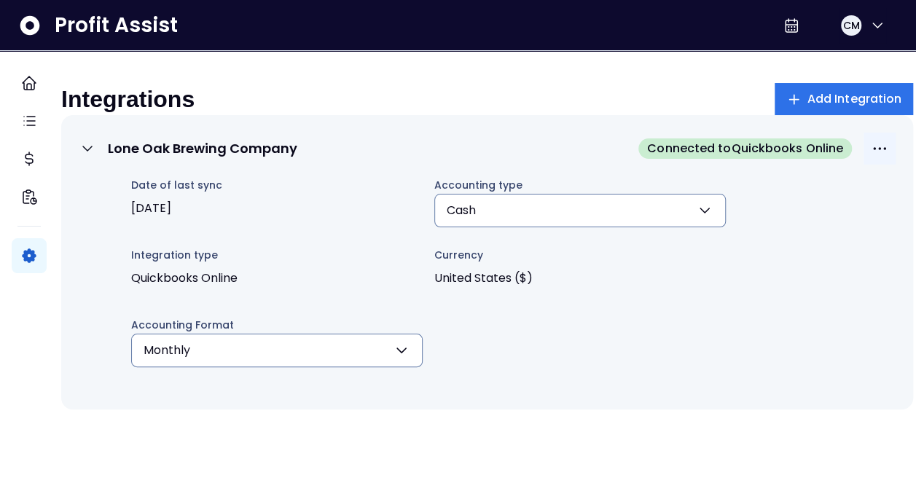
click at [871, 157] on icon "More options" at bounding box center [879, 148] width 17 height 17
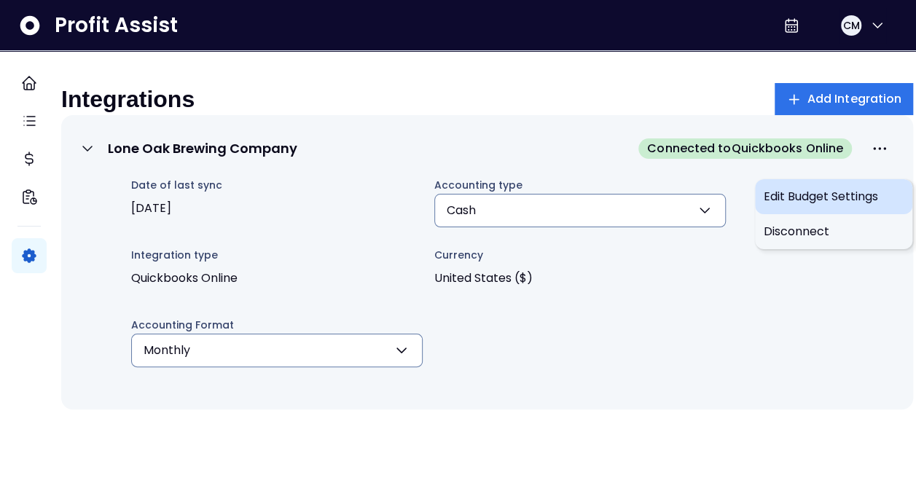
click at [831, 201] on span "Edit Budget Settings" at bounding box center [834, 196] width 140 height 17
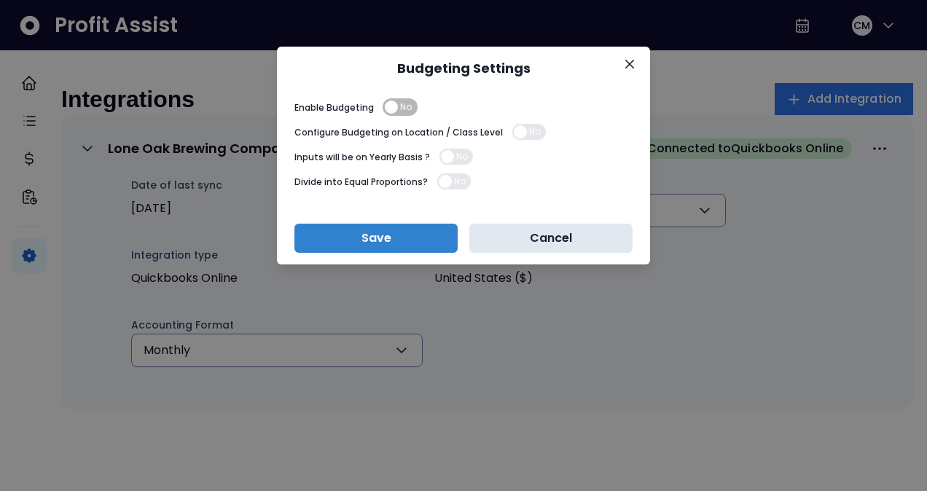
click at [520, 240] on button "Cancel" at bounding box center [550, 238] width 163 height 29
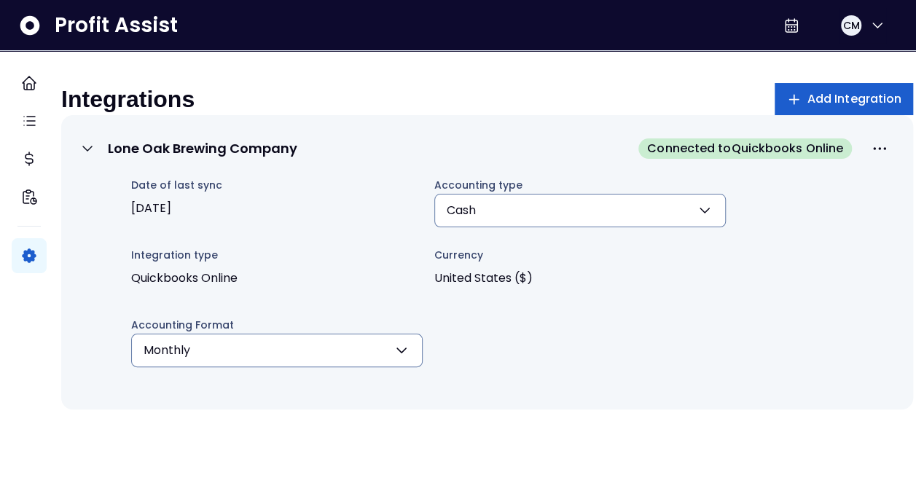
click at [807, 105] on span "Add Integration" at bounding box center [854, 98] width 95 height 17
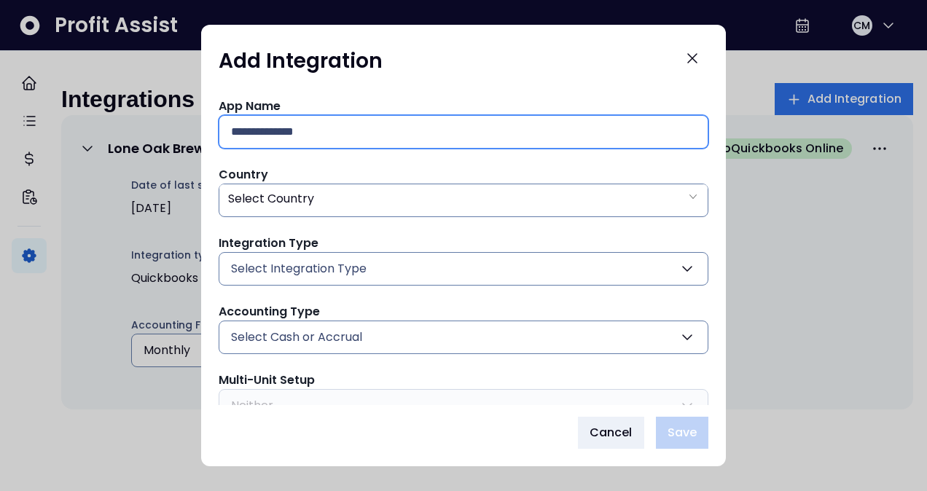
click at [266, 130] on input "text" at bounding box center [463, 132] width 465 height 32
type input "**********"
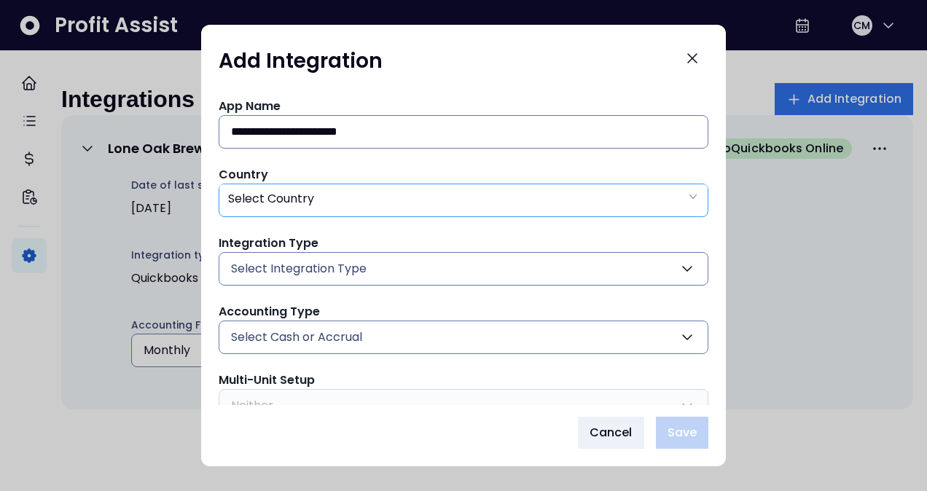
click at [310, 206] on div "Select Country" at bounding box center [271, 199] width 86 height 34
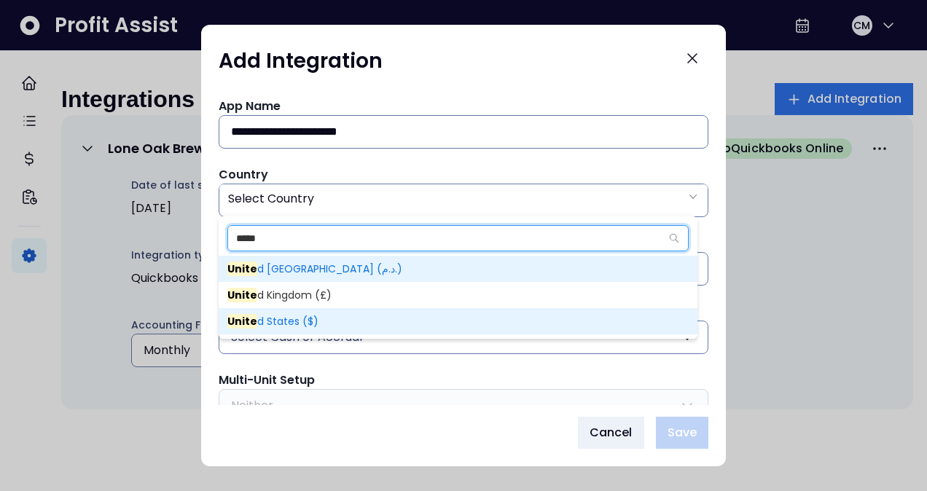
type input "*****"
click at [278, 314] on span "Unite d States ($)" at bounding box center [272, 321] width 91 height 15
type input "**"
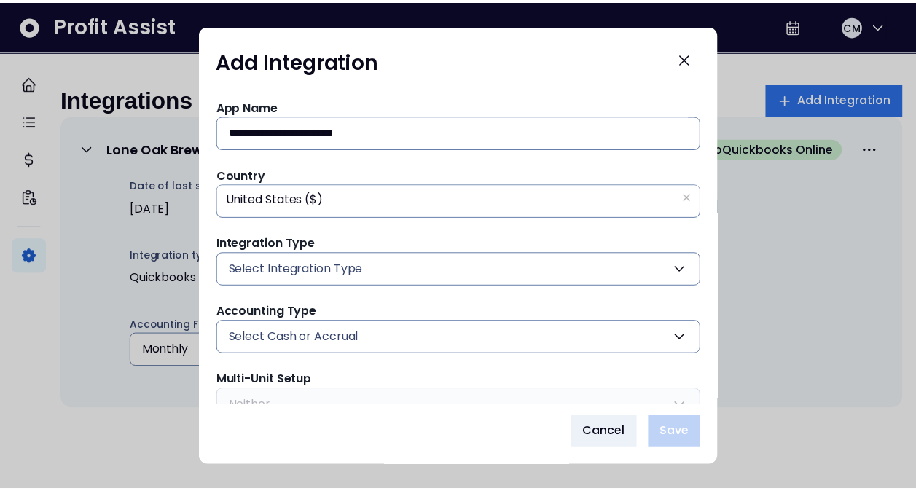
scroll to position [66, 0]
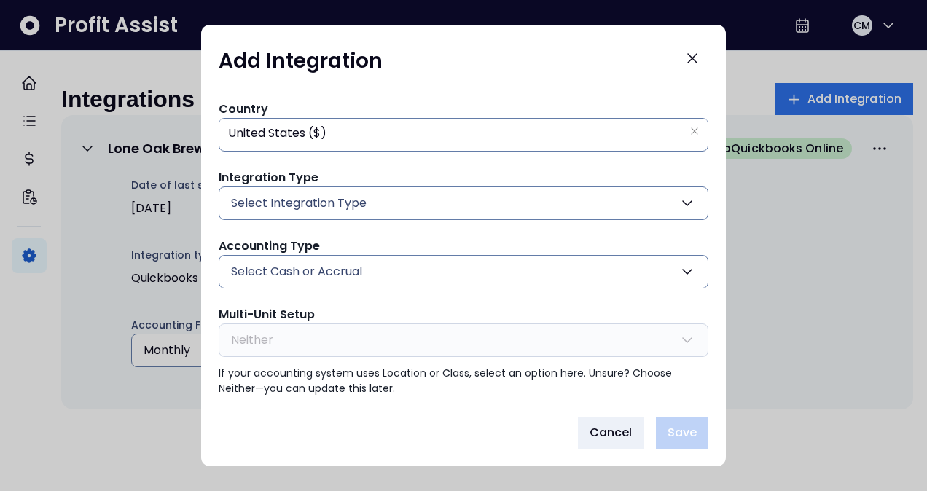
click at [334, 201] on span "Select Integration Type" at bounding box center [299, 203] width 136 height 17
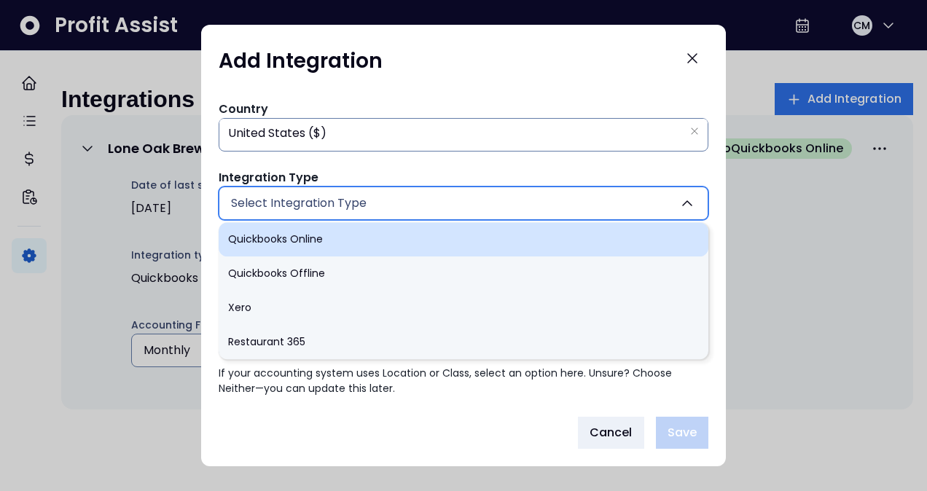
click at [312, 232] on li "Quickbooks Online" at bounding box center [464, 239] width 490 height 34
type input "******"
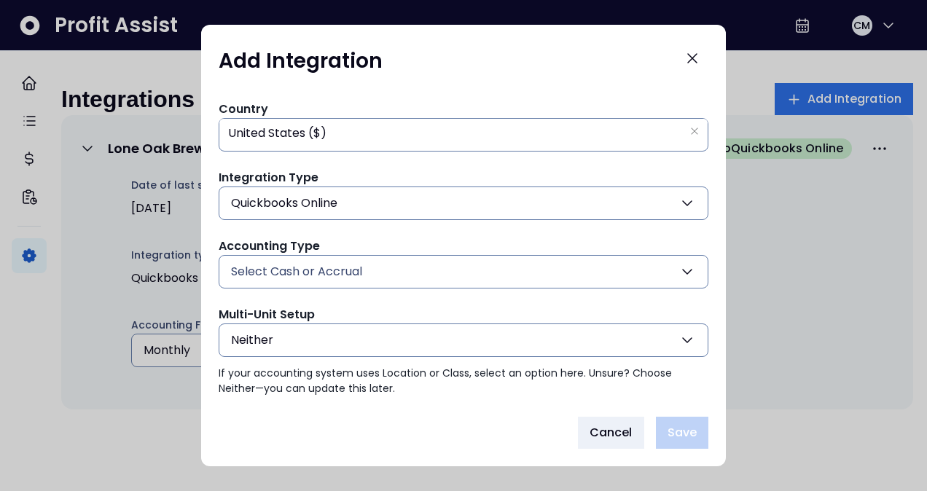
click at [335, 201] on span "Quickbooks Online" at bounding box center [284, 203] width 106 height 17
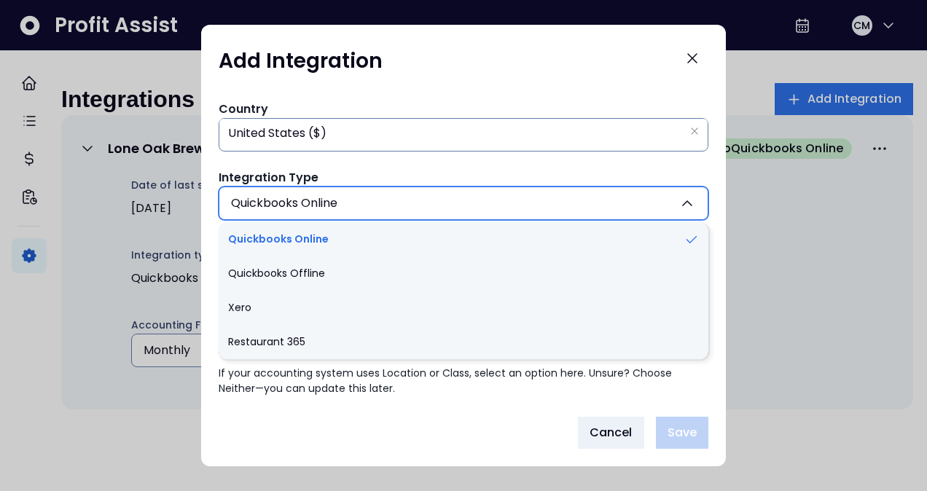
click at [335, 201] on span "Quickbooks Online" at bounding box center [284, 203] width 106 height 17
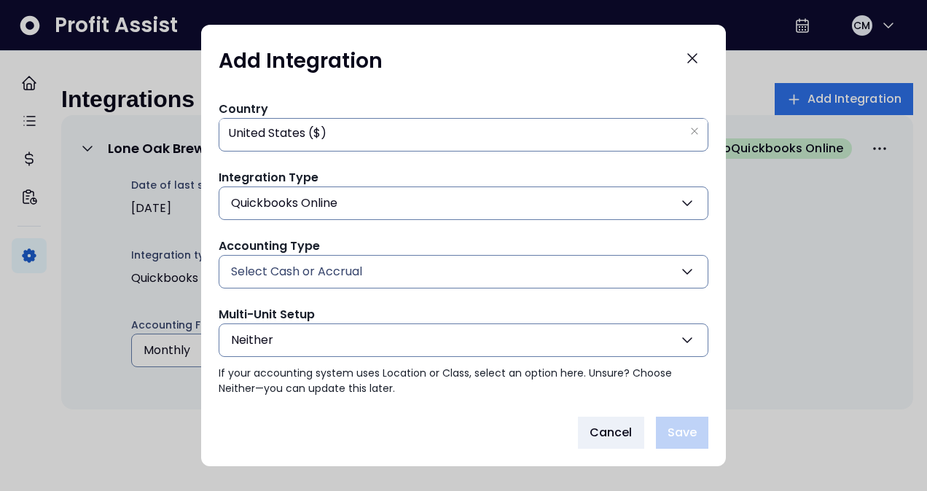
click at [312, 264] on span "Select Cash or Accrual" at bounding box center [296, 271] width 131 height 17
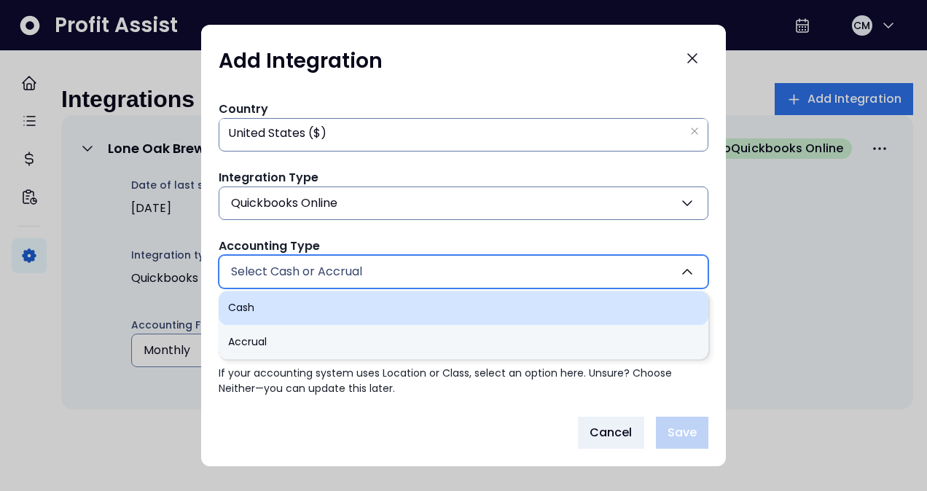
click at [280, 299] on li "Cash" at bounding box center [464, 308] width 490 height 34
type input "****"
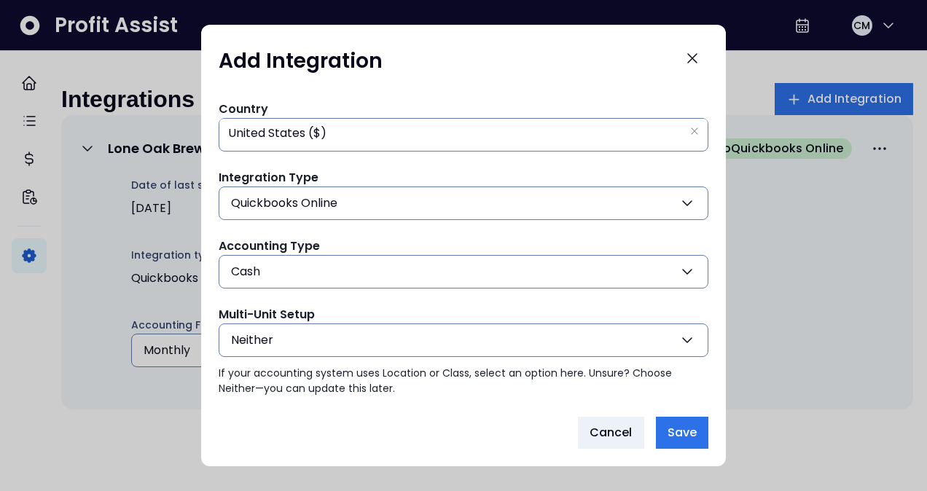
click at [308, 335] on button "Neither" at bounding box center [464, 341] width 490 height 34
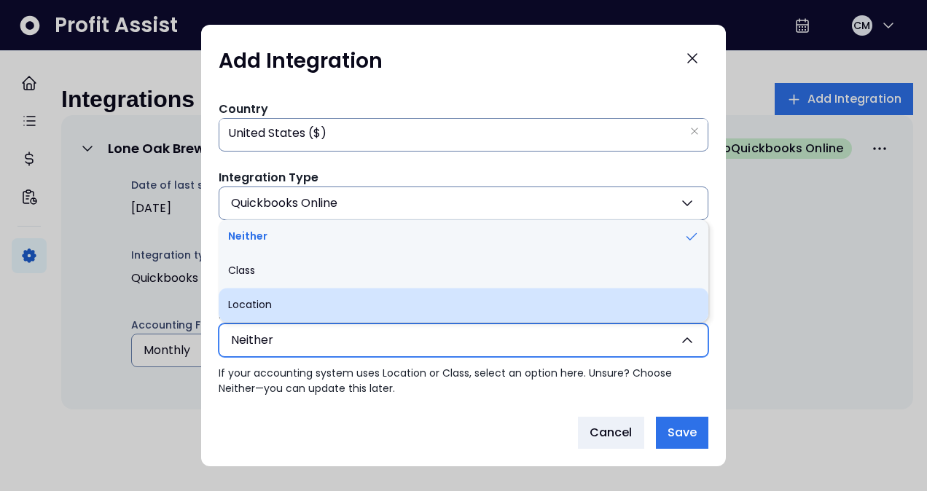
click at [306, 309] on li "Location" at bounding box center [464, 305] width 490 height 34
type input "********"
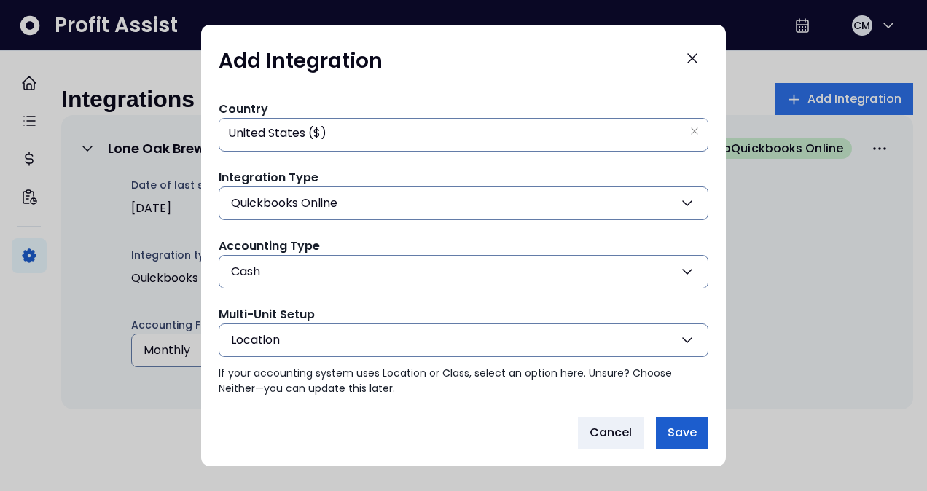
click at [686, 430] on span "Save" at bounding box center [681, 432] width 29 height 17
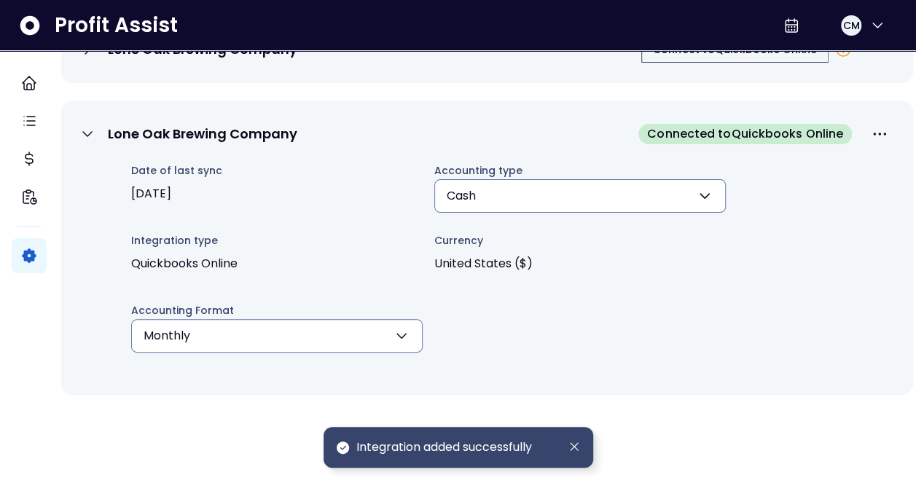
scroll to position [0, 0]
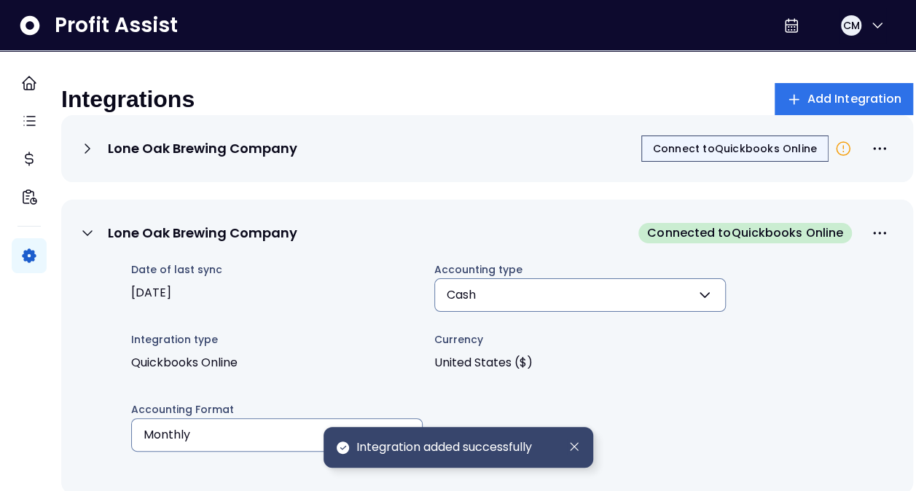
click at [767, 154] on span "Connect to Quickbooks Online" at bounding box center [735, 148] width 164 height 15
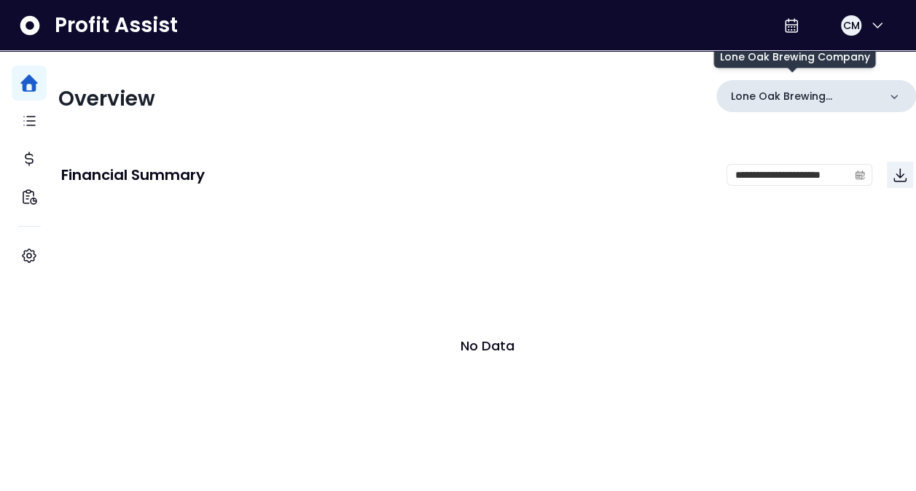
click at [800, 91] on p "Lone Oak Brewing Company" at bounding box center [804, 96] width 147 height 15
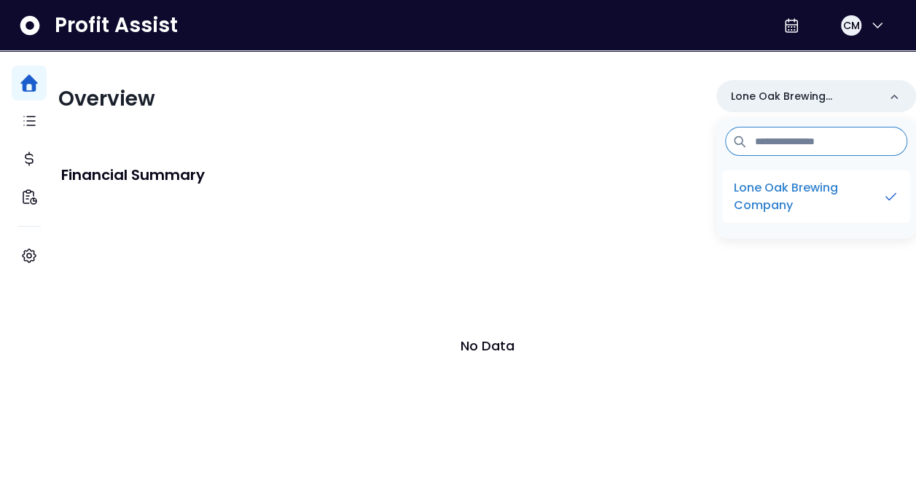
click at [799, 199] on p "Lone Oak Brewing Company" at bounding box center [808, 196] width 149 height 35
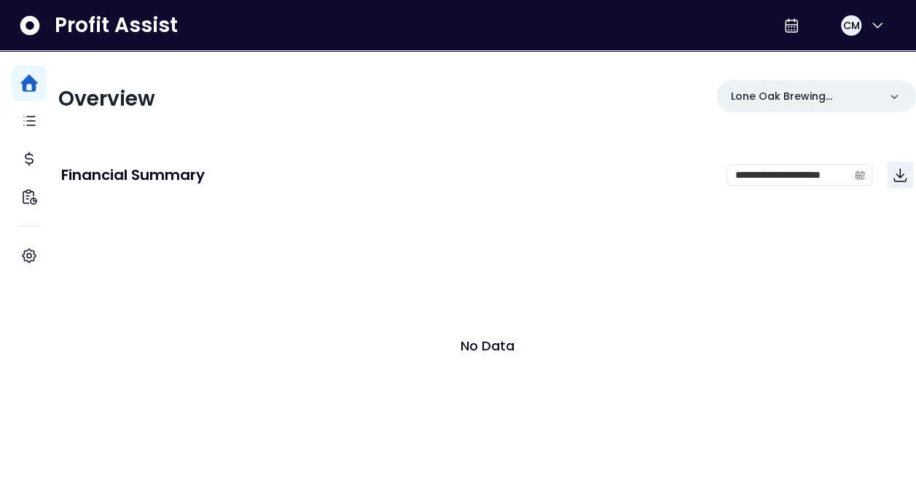
drag, startPoint x: 889, startPoint y: 100, endPoint x: 600, endPoint y: 111, distance: 289.5
click at [600, 111] on div "Overview Lone Oak Brewing Company" at bounding box center [487, 99] width 858 height 38
click at [888, 81] on div "Lone Oak Brewing Company" at bounding box center [816, 96] width 200 height 32
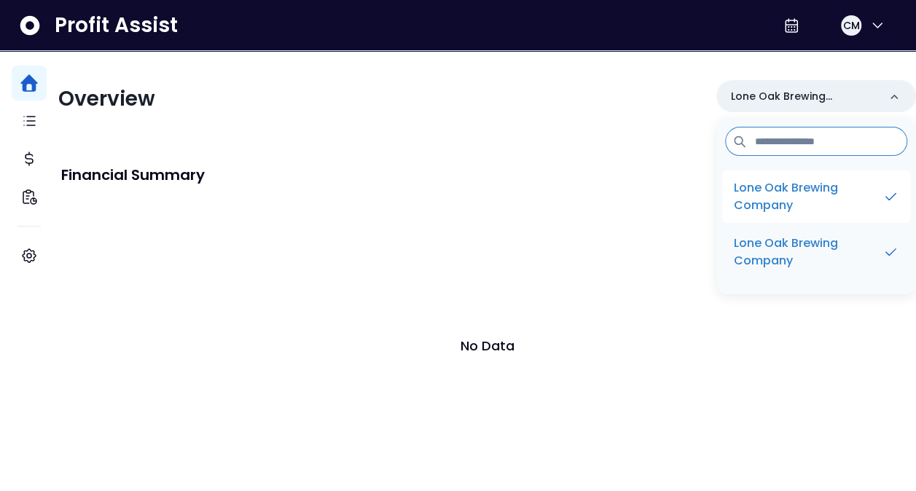
click at [807, 213] on p "Lone Oak Brewing Company" at bounding box center [808, 196] width 149 height 35
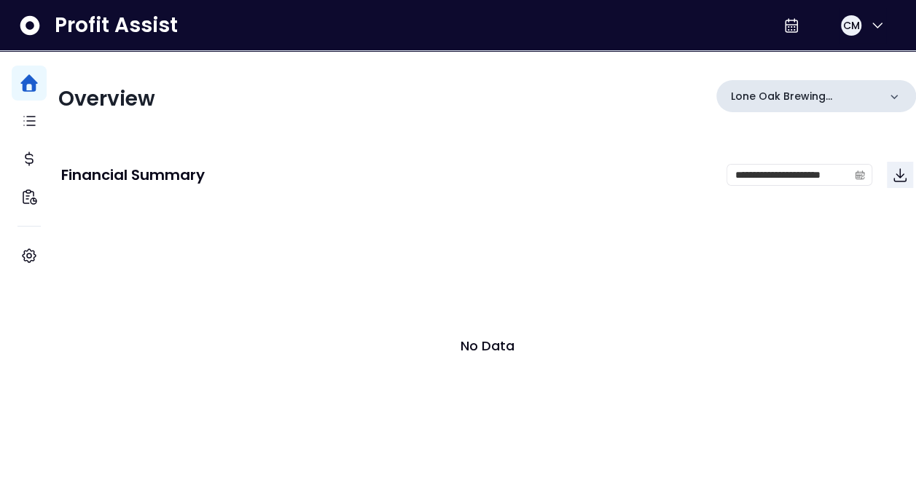
click at [887, 99] on icon at bounding box center [894, 97] width 15 height 15
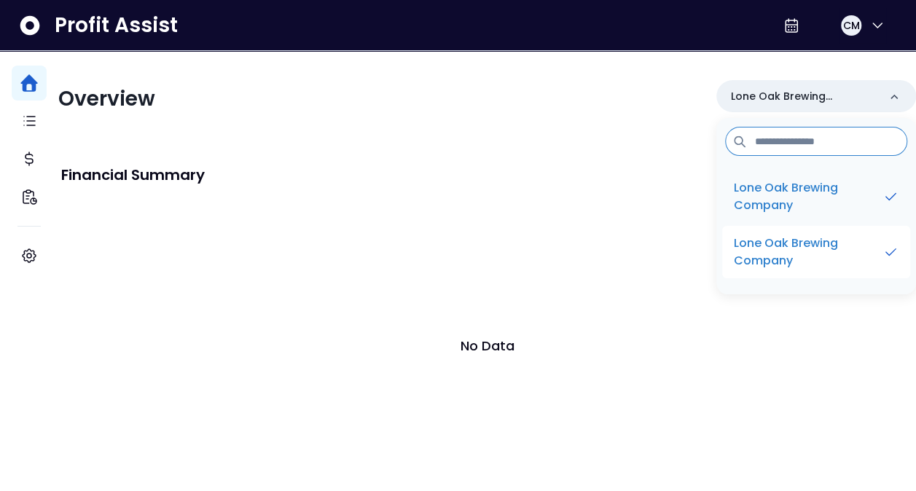
click at [839, 277] on li "Lone Oak Brewing Company" at bounding box center [816, 252] width 188 height 52
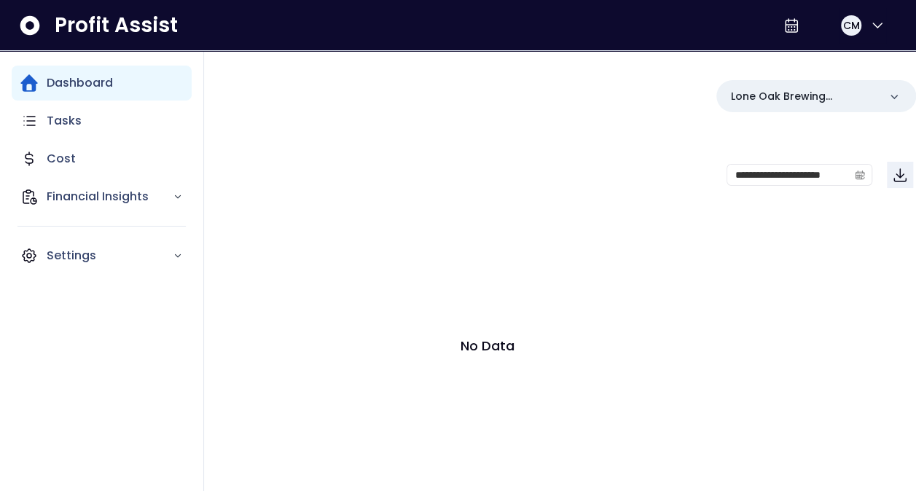
click at [69, 83] on p "Dashboard" at bounding box center [80, 82] width 66 height 17
click at [55, 256] on p "Settings" at bounding box center [110, 255] width 126 height 17
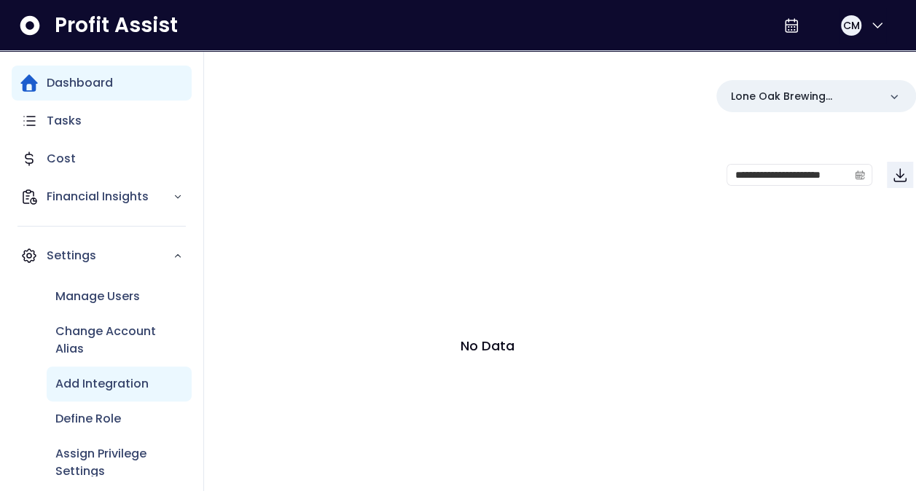
click at [92, 383] on p "Add Integration" at bounding box center [101, 383] width 93 height 17
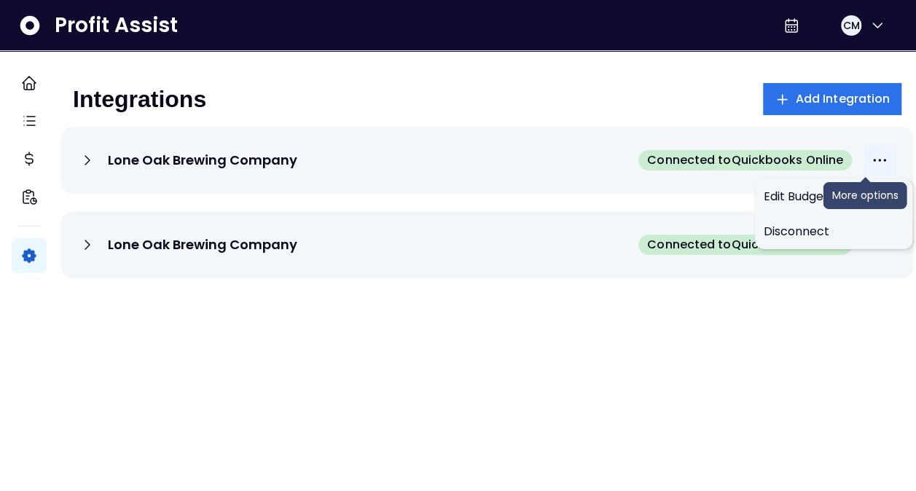
click at [873, 160] on icon "More options" at bounding box center [879, 160] width 17 height 17
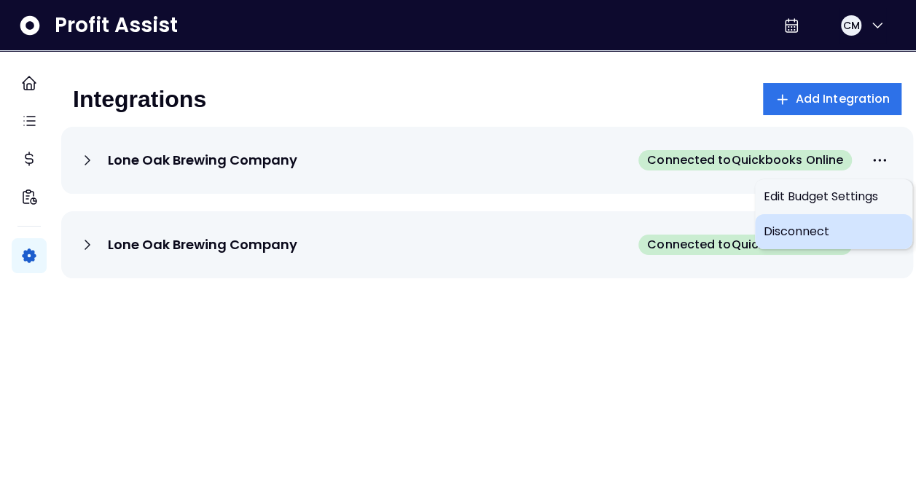
click at [845, 228] on span "Disconnect" at bounding box center [834, 231] width 140 height 17
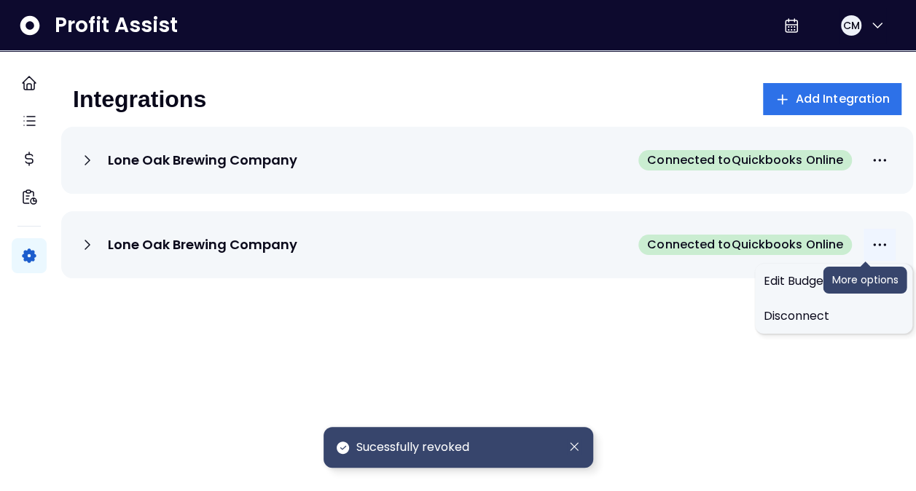
click at [871, 244] on icon "More options" at bounding box center [879, 244] width 17 height 17
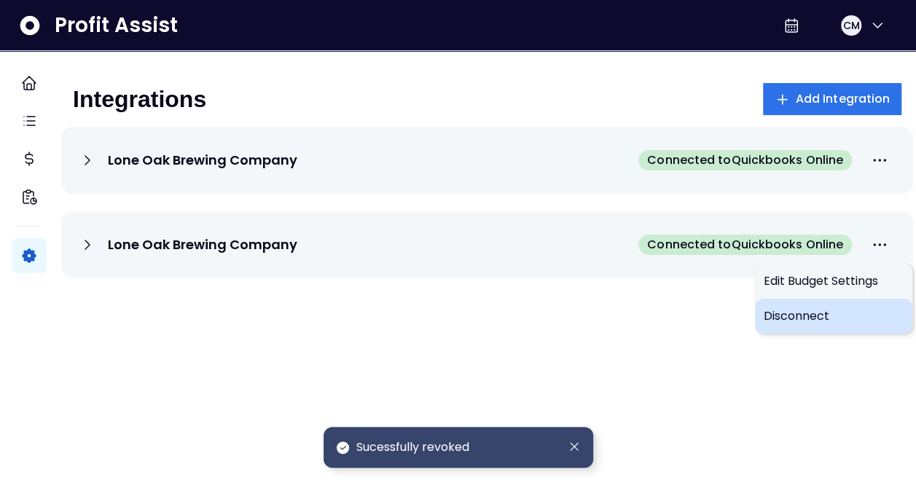
click at [797, 317] on span "Disconnect" at bounding box center [834, 316] width 140 height 17
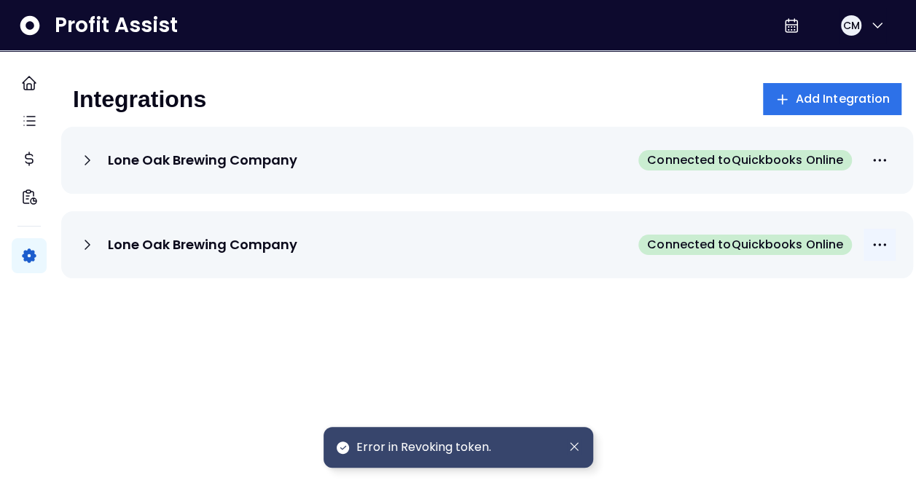
click at [871, 240] on icon "More options" at bounding box center [879, 244] width 17 height 17
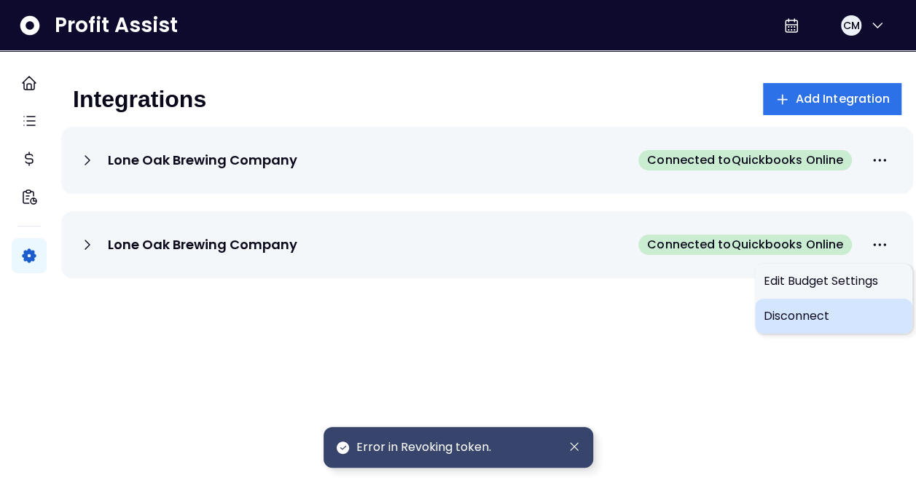
click at [823, 318] on span "Disconnect" at bounding box center [834, 316] width 140 height 17
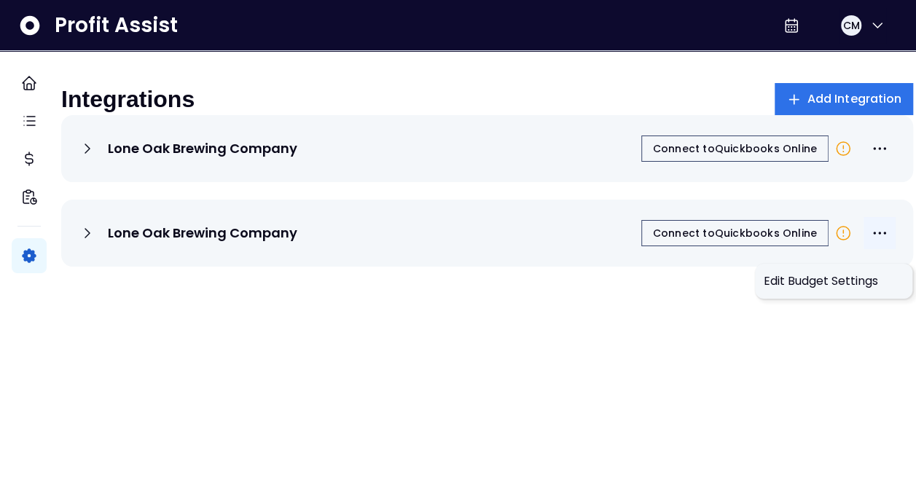
click at [871, 242] on icon "More options" at bounding box center [879, 232] width 17 height 17
click at [786, 156] on span "Connect to Quickbooks Online" at bounding box center [735, 148] width 164 height 15
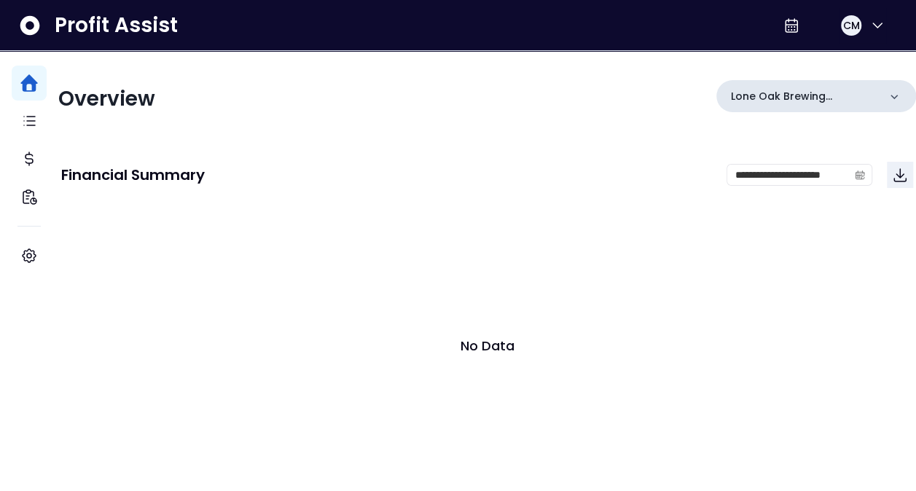
click at [854, 106] on div "Lone Oak Brewing Company" at bounding box center [816, 96] width 200 height 32
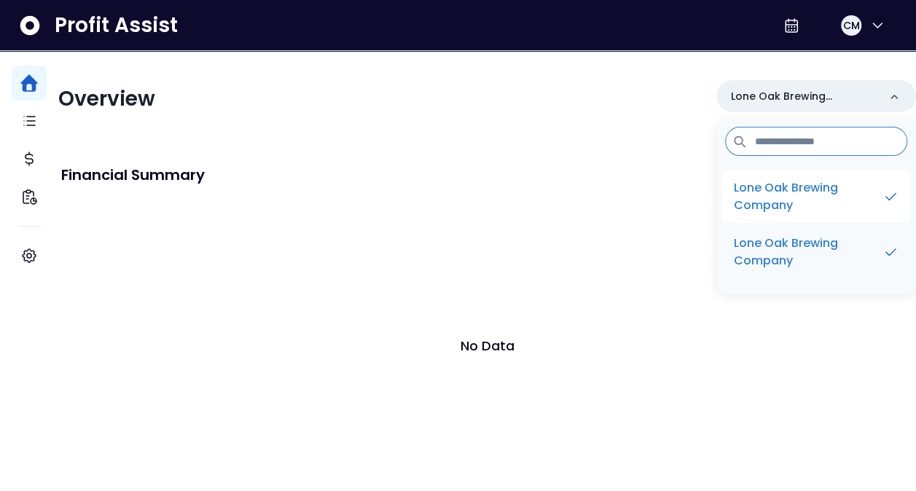
click at [829, 192] on p "Lone Oak Brewing Company" at bounding box center [808, 196] width 149 height 35
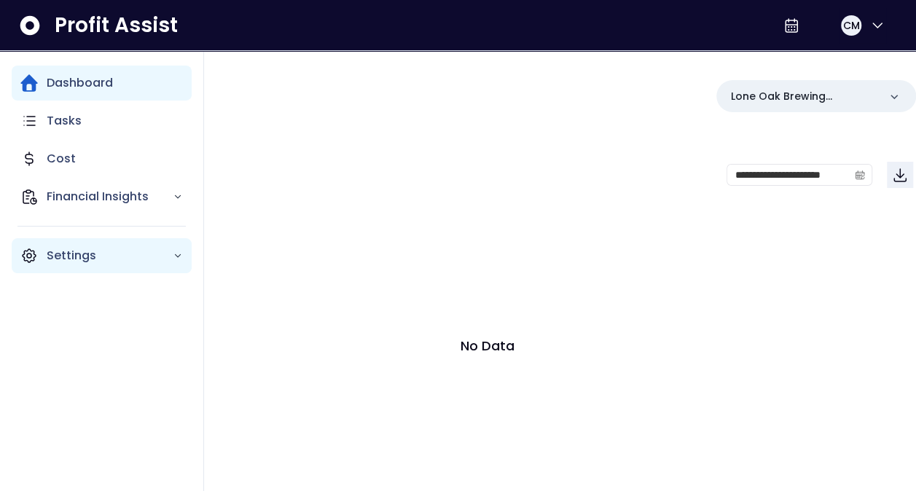
click at [80, 240] on div "Settings" at bounding box center [102, 255] width 180 height 35
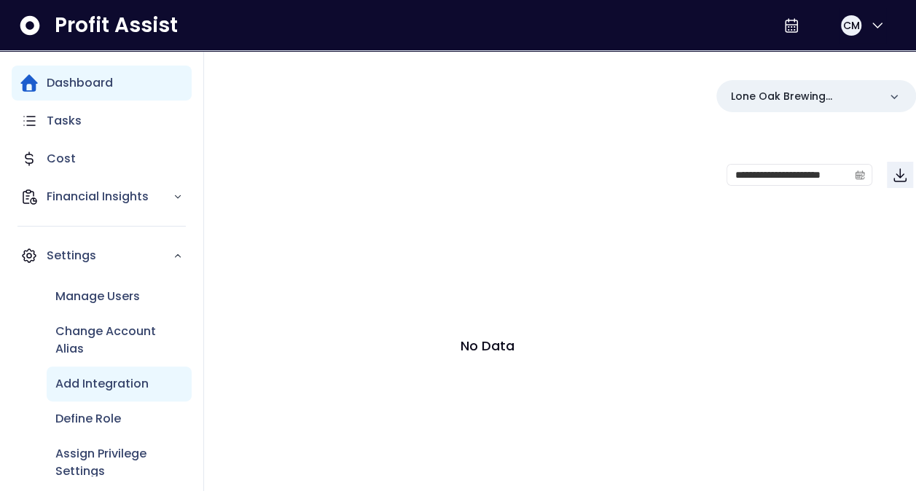
click at [140, 380] on p "Add Integration" at bounding box center [101, 383] width 93 height 17
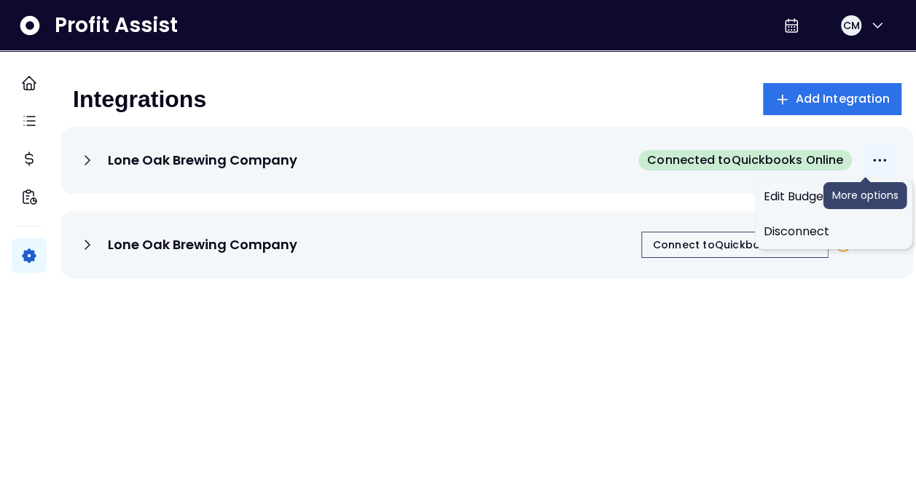
click at [864, 150] on button "More options" at bounding box center [880, 160] width 32 height 32
click at [826, 204] on span "Edit Budget Settings" at bounding box center [834, 196] width 140 height 17
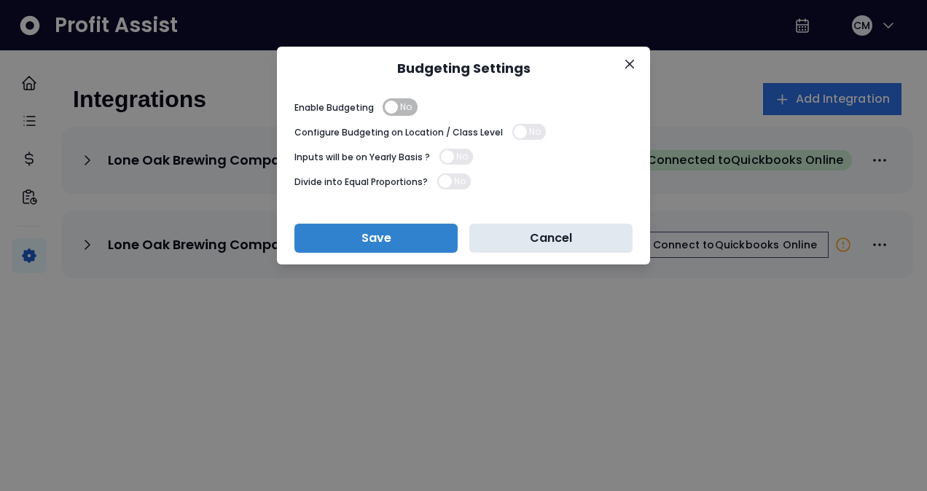
click at [533, 227] on button "Cancel" at bounding box center [550, 238] width 163 height 29
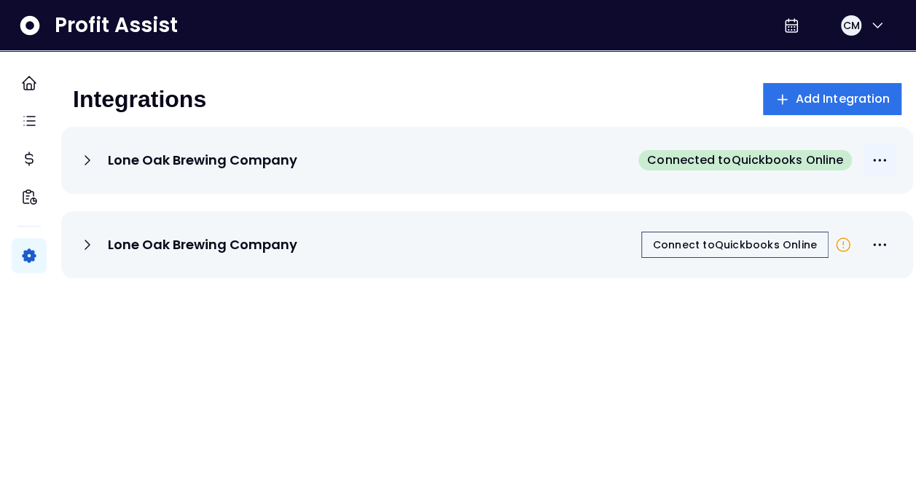
click at [872, 158] on icon "More options" at bounding box center [879, 160] width 17 height 17
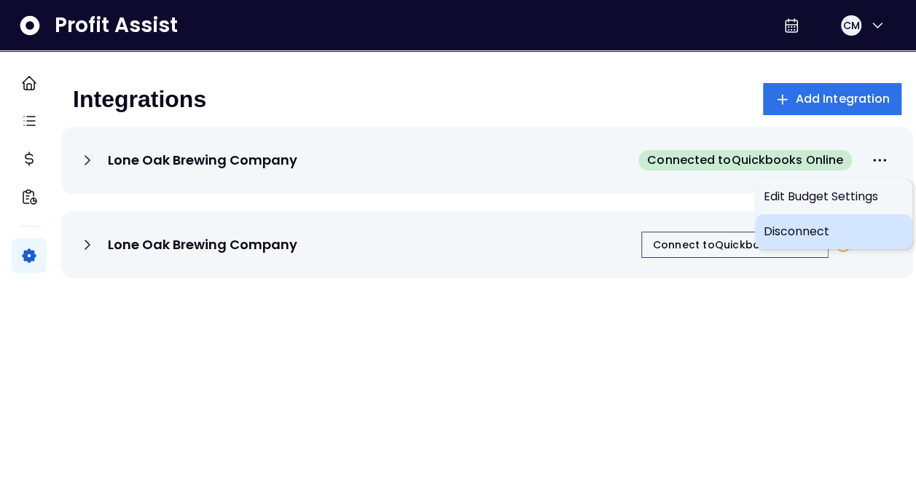
click at [830, 238] on span "Disconnect" at bounding box center [834, 231] width 140 height 17
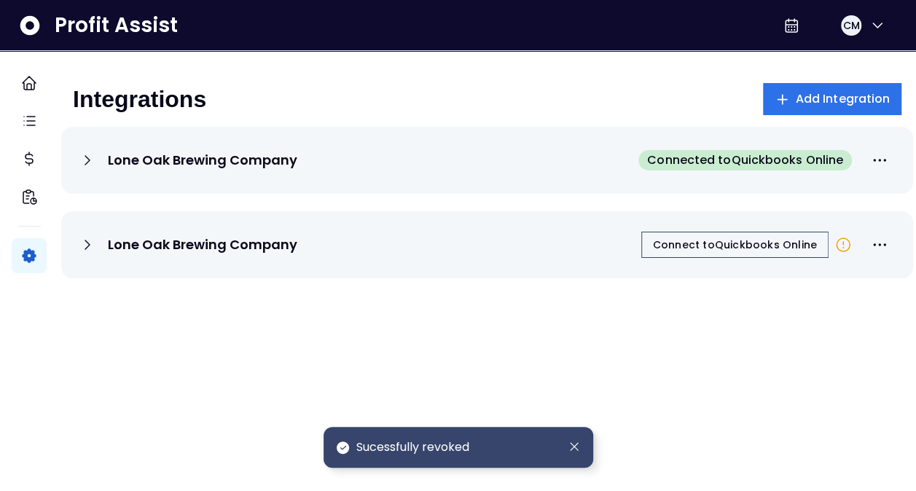
click at [96, 159] on icon at bounding box center [87, 160] width 17 height 17
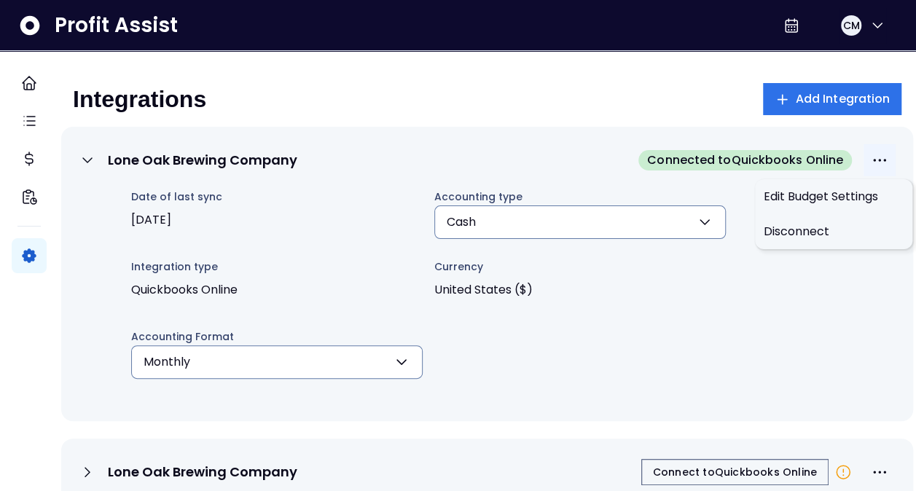
click at [873, 160] on icon "More options" at bounding box center [879, 160] width 13 height 3
click at [811, 232] on span "Disconnect" at bounding box center [834, 231] width 140 height 17
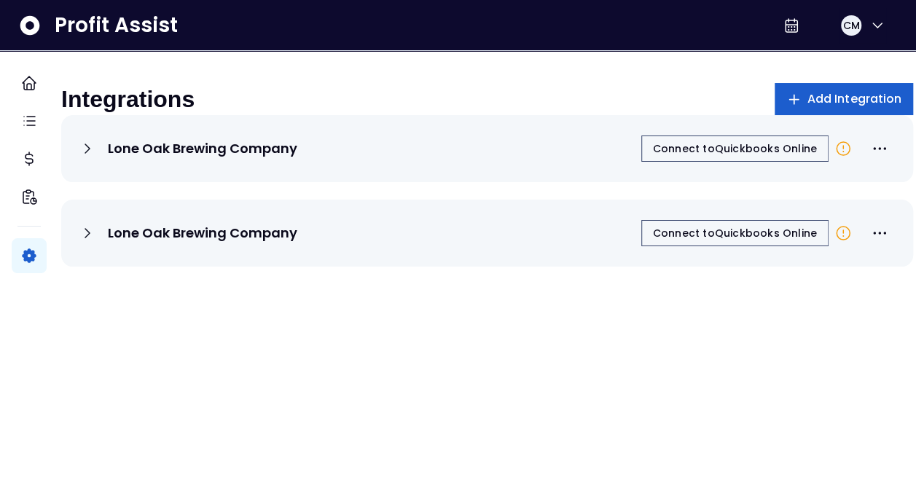
click at [830, 94] on span "Add Integration" at bounding box center [854, 98] width 95 height 17
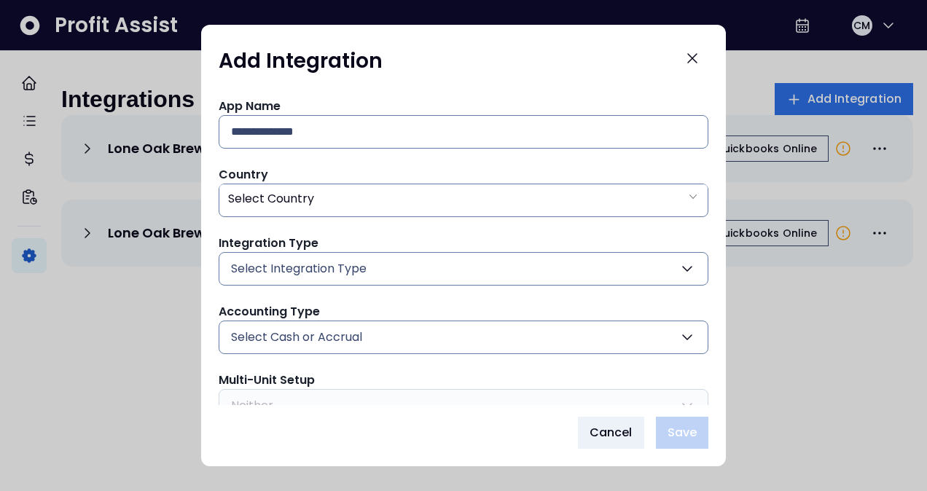
click at [405, 111] on div "App Name" at bounding box center [464, 123] width 490 height 51
click at [399, 125] on input "text" at bounding box center [463, 132] width 465 height 32
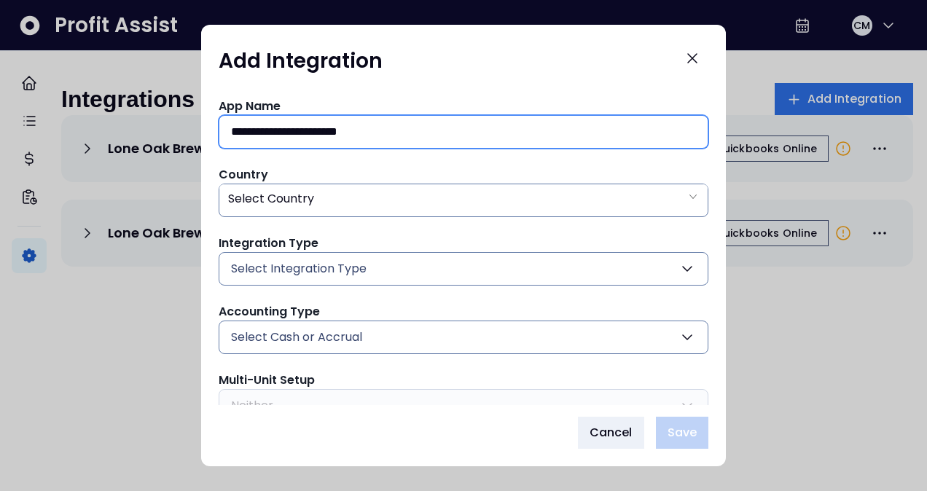
click at [399, 125] on input "**********" at bounding box center [463, 132] width 465 height 32
type input "**********"
click at [360, 199] on div "Select Country" at bounding box center [463, 199] width 488 height 30
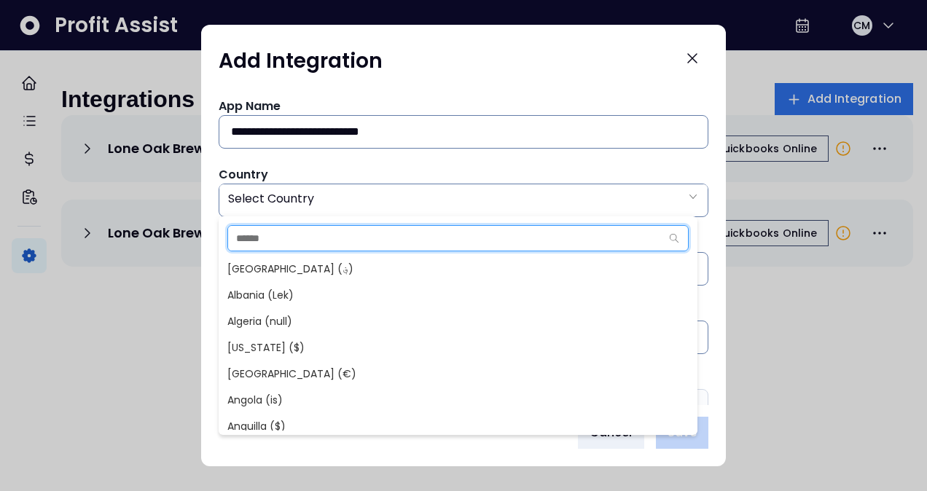
click at [337, 246] on input "text" at bounding box center [444, 238] width 432 height 25
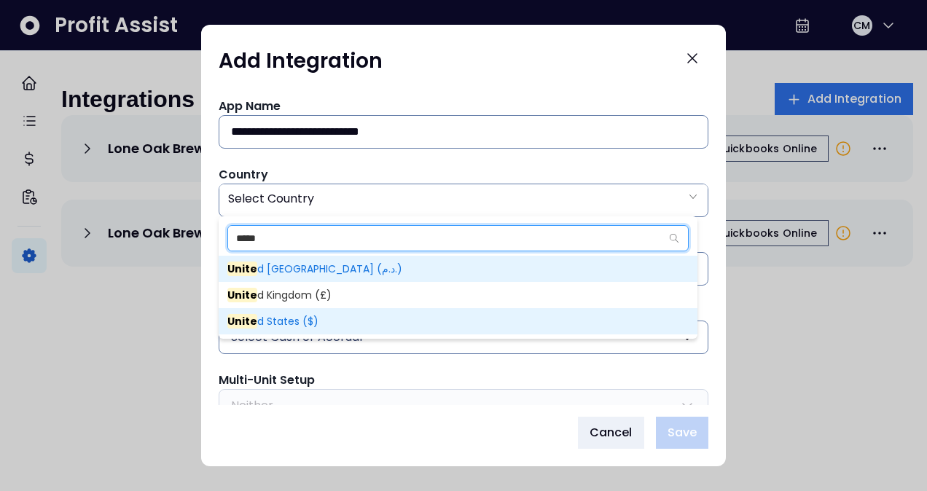
type input "*****"
click at [293, 314] on span "Unite d States ($)" at bounding box center [272, 321] width 91 height 15
type input "**"
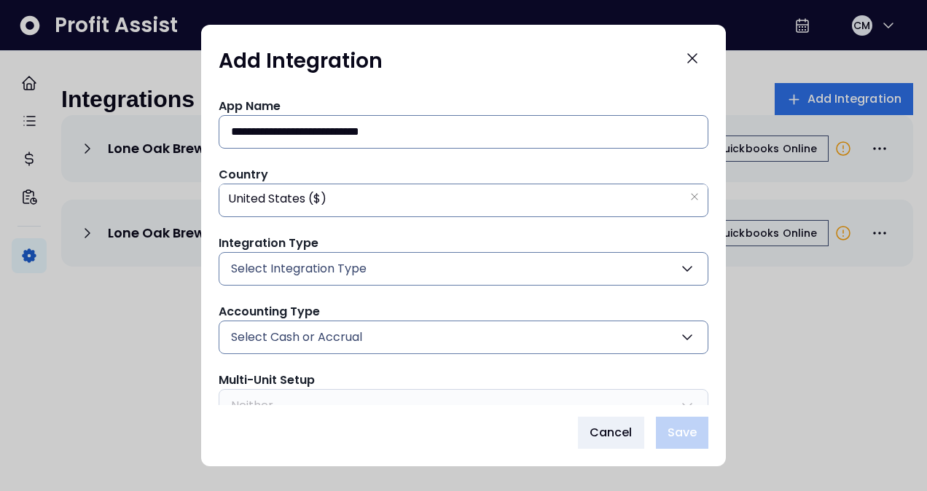
click at [314, 255] on button "Select Integration Type" at bounding box center [464, 269] width 490 height 34
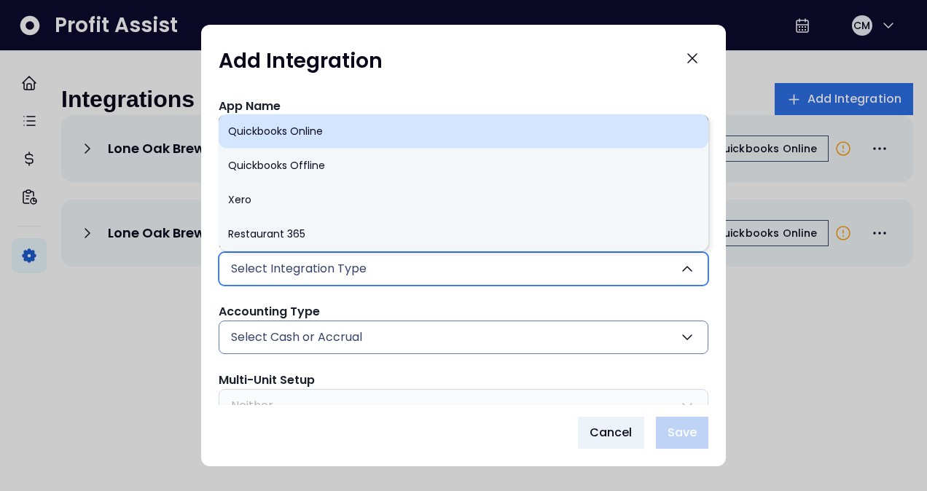
click at [321, 129] on li "Quickbooks Online" at bounding box center [464, 131] width 490 height 34
type input "******"
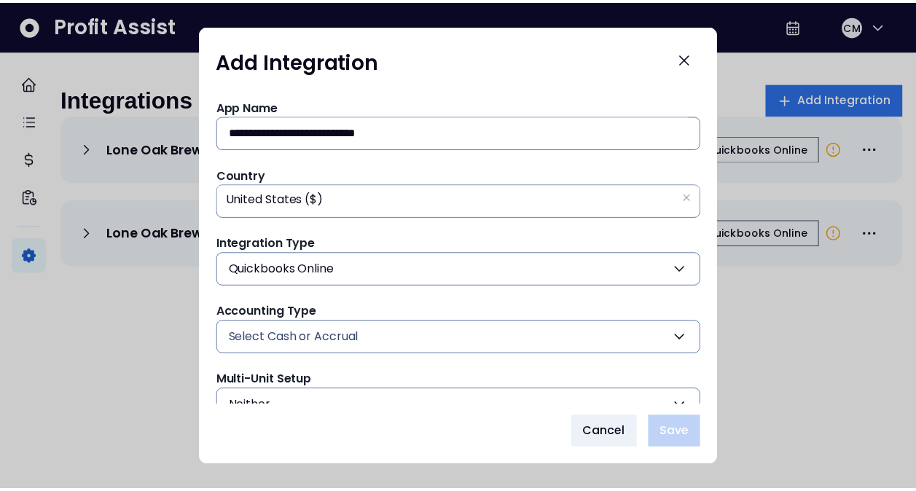
scroll to position [66, 0]
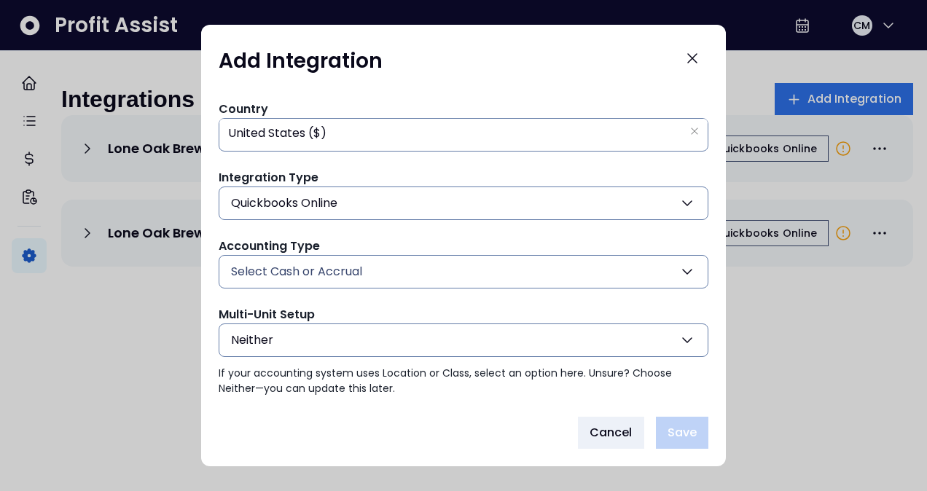
click at [321, 281] on button "Select Cash or Accrual" at bounding box center [464, 272] width 490 height 34
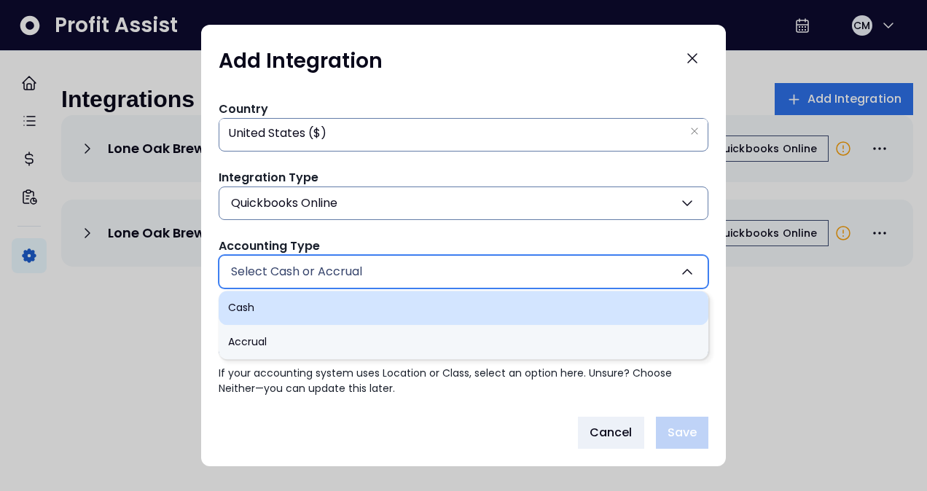
click at [299, 301] on li "Cash" at bounding box center [464, 308] width 490 height 34
type input "****"
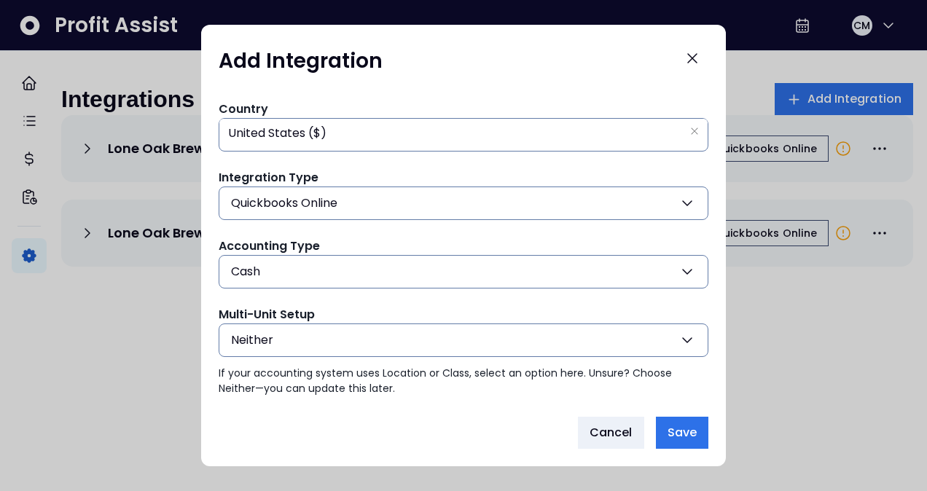
click at [283, 332] on button "Neither" at bounding box center [464, 341] width 490 height 34
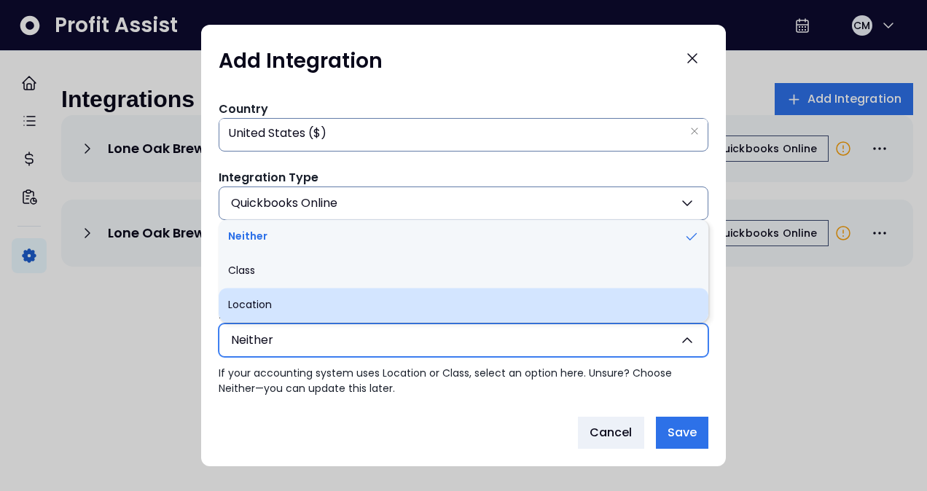
click at [290, 294] on li "Location" at bounding box center [464, 305] width 490 height 34
type input "********"
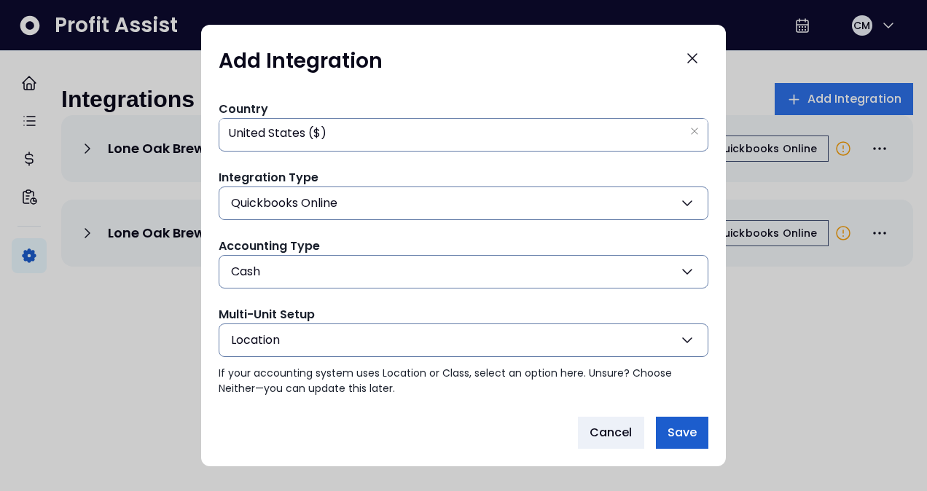
click at [679, 421] on button "Save" at bounding box center [682, 433] width 52 height 32
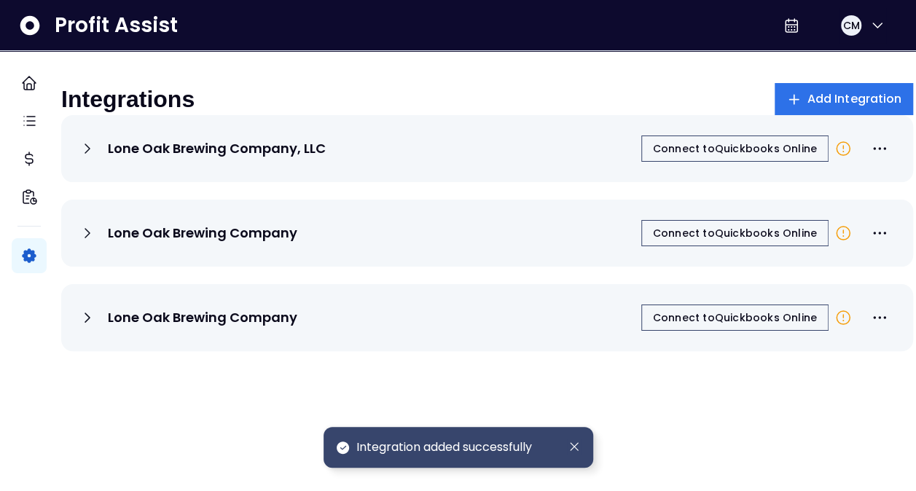
click at [96, 157] on icon at bounding box center [87, 148] width 17 height 17
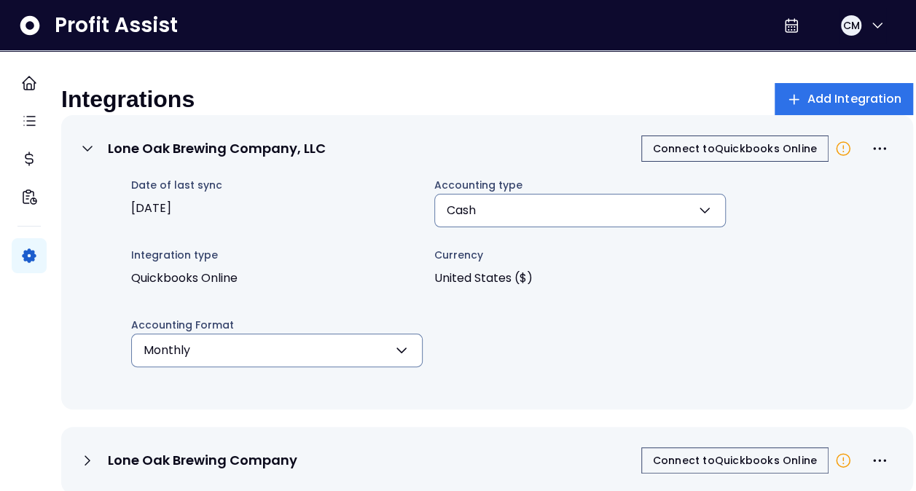
click at [834, 156] on icon at bounding box center [842, 148] width 17 height 17
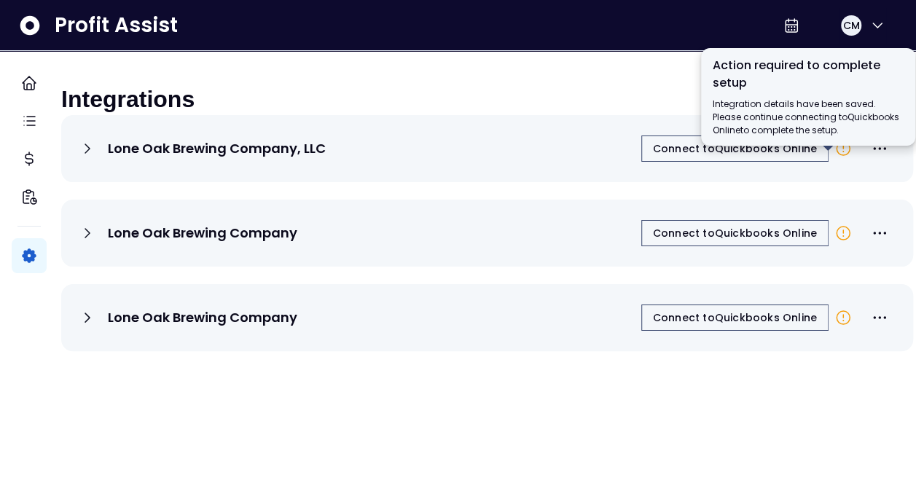
click at [834, 156] on icon at bounding box center [842, 148] width 17 height 17
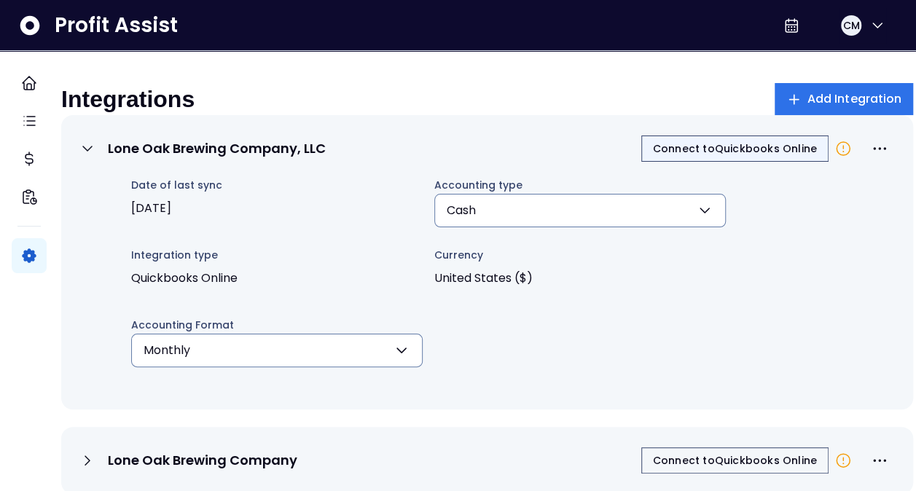
click at [736, 154] on span "Connect to Quickbooks Online" at bounding box center [735, 148] width 164 height 15
